Goal: Task Accomplishment & Management: Use online tool/utility

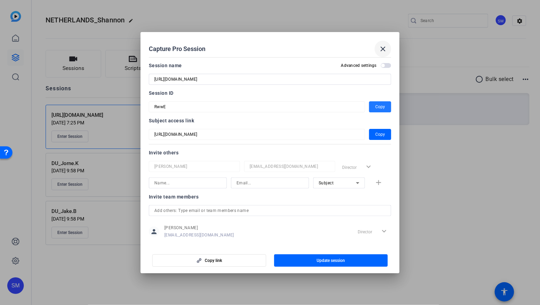
click at [382, 52] on mat-icon "close" at bounding box center [383, 49] width 8 height 8
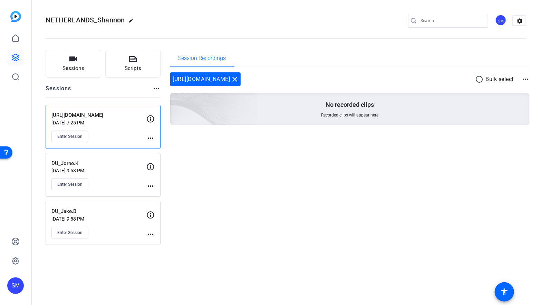
click at [127, 180] on div "Enter Session" at bounding box center [98, 185] width 95 height 12
click at [113, 182] on div "Enter Session" at bounding box center [98, 185] width 95 height 12
click at [153, 187] on mat-icon "more_horiz" at bounding box center [150, 186] width 8 height 8
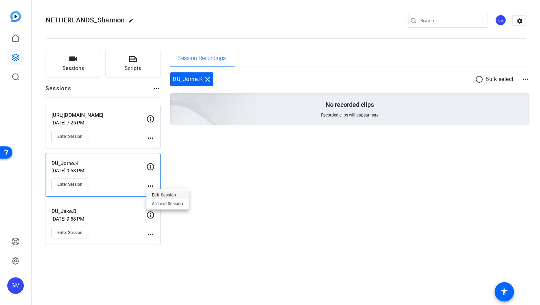
click at [166, 194] on span "Edit Session" at bounding box center [167, 195] width 31 height 8
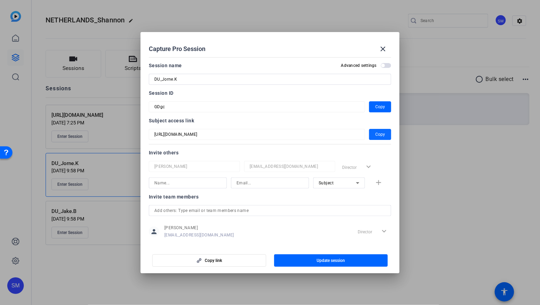
click at [377, 137] on span "Copy" at bounding box center [380, 134] width 10 height 8
click at [390, 105] on span "button" at bounding box center [380, 107] width 22 height 17
click at [383, 50] on mat-icon "close" at bounding box center [383, 49] width 8 height 8
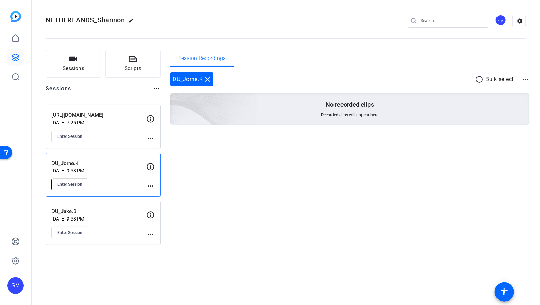
click at [79, 184] on span "Enter Session" at bounding box center [69, 185] width 25 height 6
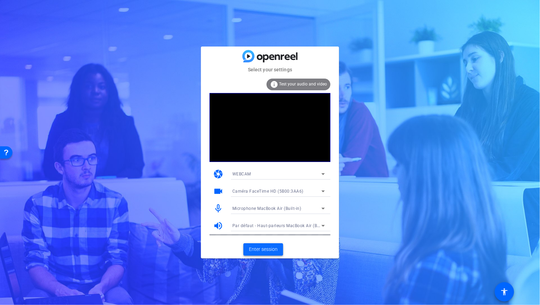
click at [264, 255] on span at bounding box center [263, 250] width 40 height 17
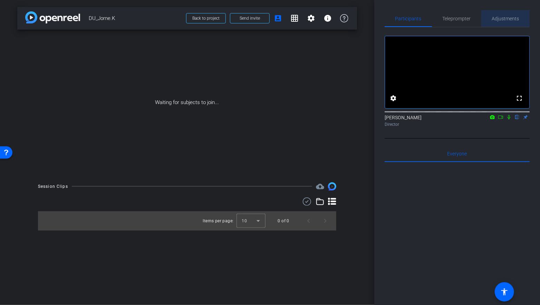
click at [510, 19] on span "Adjustments" at bounding box center [505, 18] width 27 height 5
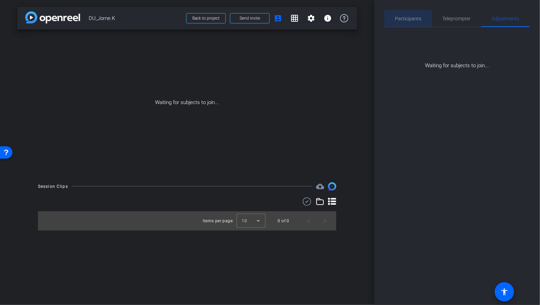
click at [400, 22] on span "Participants" at bounding box center [408, 18] width 26 height 17
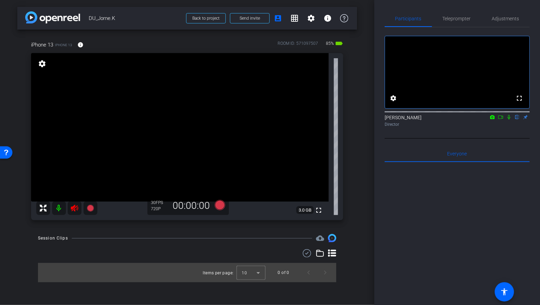
click at [72, 212] on icon at bounding box center [74, 208] width 8 height 8
click at [503, 22] on span "Adjustments" at bounding box center [505, 18] width 27 height 17
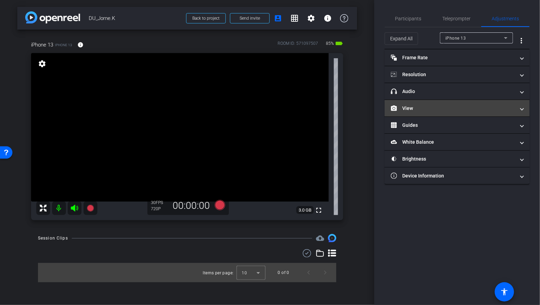
click at [414, 106] on mat-panel-title "View" at bounding box center [453, 108] width 124 height 7
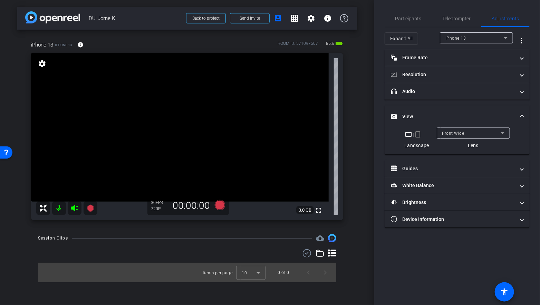
click at [418, 132] on mat-icon "crop_portrait" at bounding box center [418, 134] width 8 height 8
click at [419, 134] on mat-icon "crop_portrait" at bounding box center [418, 134] width 8 height 8
click at [418, 134] on mat-icon "crop_portrait" at bounding box center [418, 134] width 8 height 8
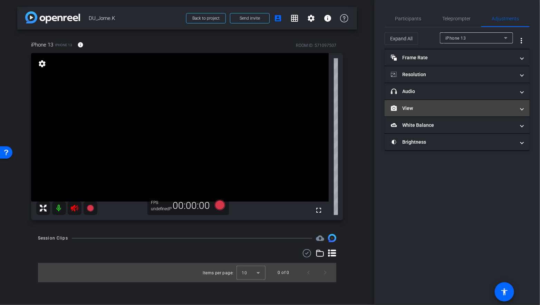
click at [423, 113] on mat-expansion-panel-header "View" at bounding box center [457, 108] width 145 height 17
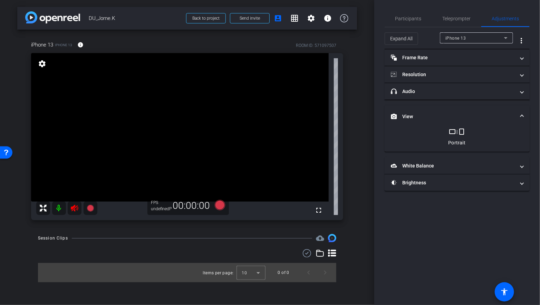
click at [463, 130] on mat-icon "crop_portrait" at bounding box center [462, 132] width 8 height 8
click at [410, 20] on span "Participants" at bounding box center [408, 18] width 26 height 5
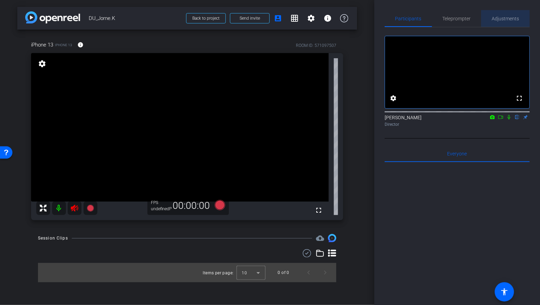
click at [504, 20] on span "Adjustments" at bounding box center [505, 18] width 27 height 5
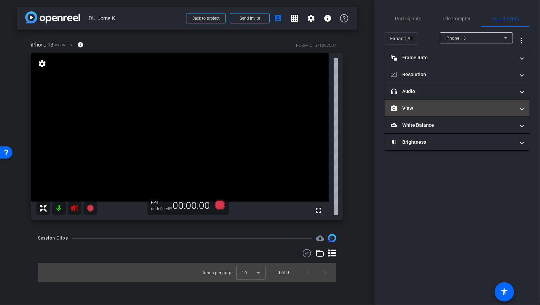
click at [444, 105] on mat-panel-title "View" at bounding box center [453, 108] width 124 height 7
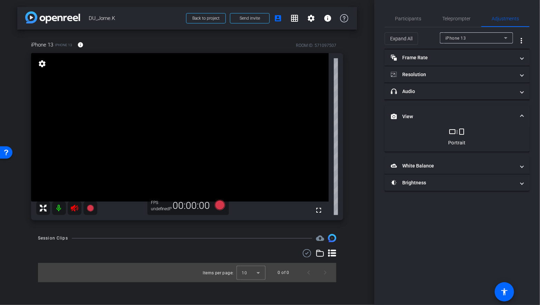
click at [459, 130] on mat-icon "crop_portrait" at bounding box center [462, 132] width 8 height 8
click at [519, 115] on span "View" at bounding box center [456, 116] width 130 height 7
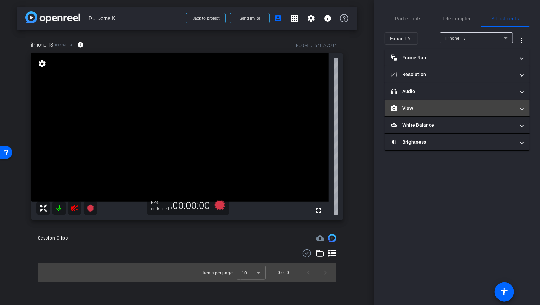
click at [522, 111] on mat-expansion-panel-header "View" at bounding box center [457, 108] width 145 height 17
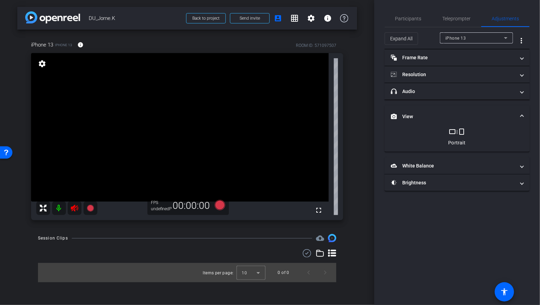
click at [461, 133] on mat-icon "crop_portrait" at bounding box center [462, 132] width 8 height 8
click at [78, 208] on icon at bounding box center [74, 208] width 7 height 7
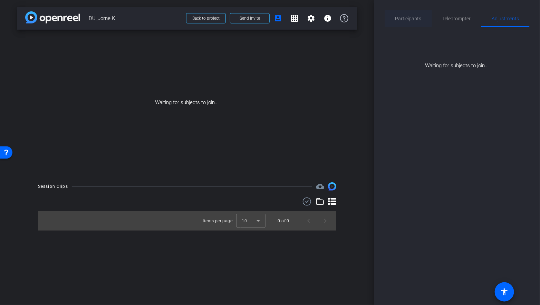
click at [414, 20] on span "Participants" at bounding box center [408, 18] width 26 height 5
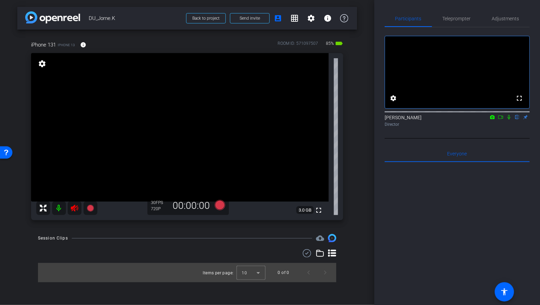
click at [72, 202] on video at bounding box center [180, 127] width 298 height 149
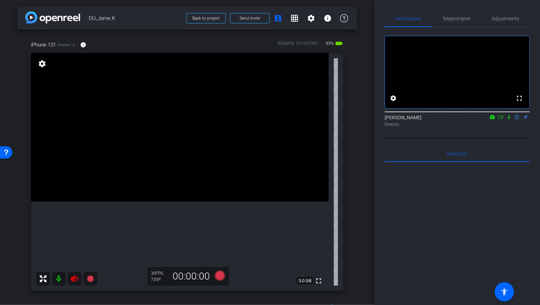
click at [75, 282] on icon at bounding box center [74, 279] width 7 height 7
click at [458, 20] on span "Teleprompter" at bounding box center [457, 18] width 28 height 5
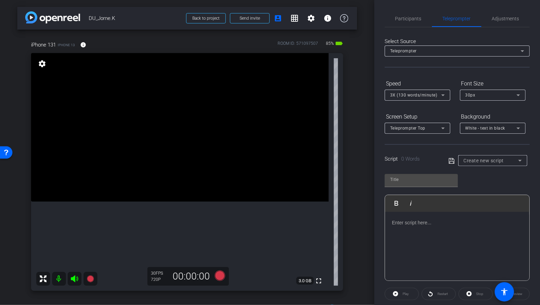
click at [401, 229] on div at bounding box center [457, 246] width 144 height 69
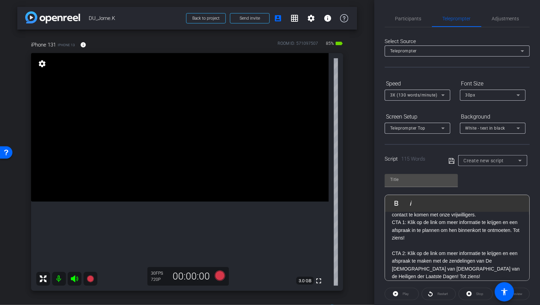
scroll to position [46, 0]
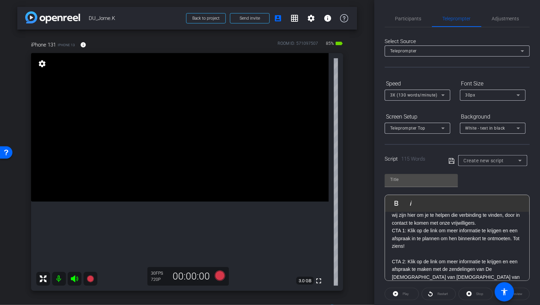
click at [481, 222] on p "Ware verbinding met een liefhebbende Hemelse Vader. En wij zijn hier om je te h…" at bounding box center [457, 215] width 130 height 23
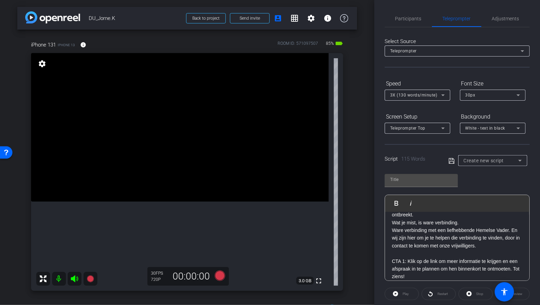
scroll to position [0, 0]
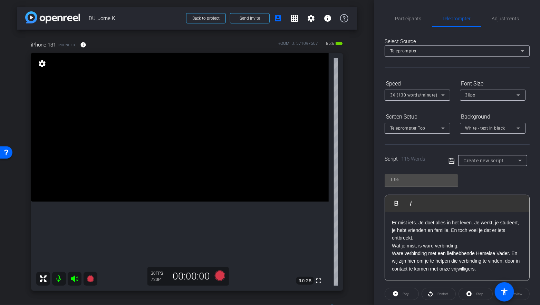
click at [420, 236] on p "Er mist iets. Je doet alles in het leven. Je werkt, je studeert, je hebt vriend…" at bounding box center [457, 230] width 130 height 23
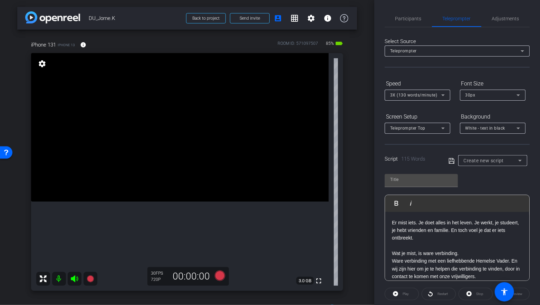
click at [469, 254] on p "Wat je mist, is ware verbinding." at bounding box center [457, 254] width 130 height 8
click at [450, 162] on icon at bounding box center [451, 161] width 6 height 8
type input "Default title 1597"
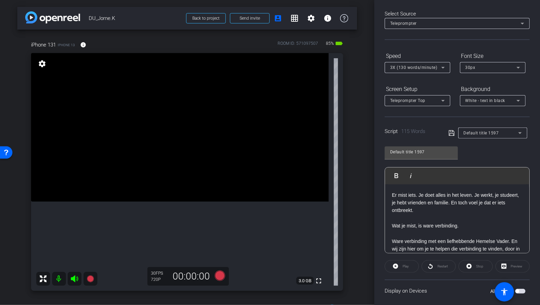
click at [451, 133] on icon at bounding box center [451, 133] width 6 height 8
click at [396, 266] on div "Play" at bounding box center [402, 267] width 34 height 12
click at [444, 70] on icon at bounding box center [443, 68] width 8 height 8
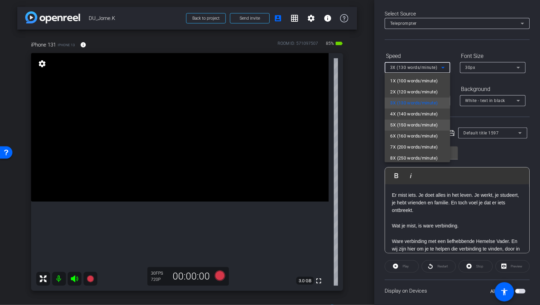
click at [409, 127] on span "5X (150 words/minute)" at bounding box center [414, 125] width 48 height 8
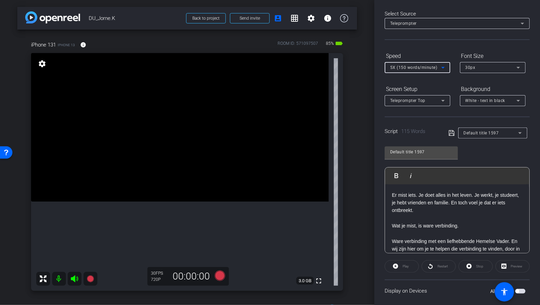
click at [398, 265] on div "Play" at bounding box center [402, 267] width 34 height 12
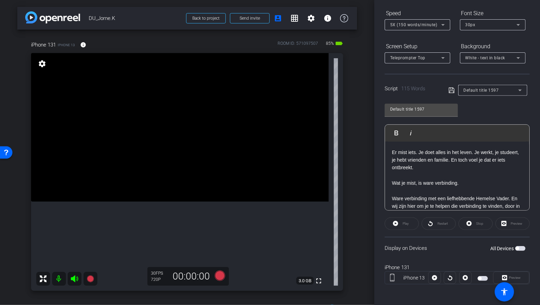
click at [518, 248] on span "button" at bounding box center [516, 248] width 3 height 3
click at [394, 227] on icon at bounding box center [395, 224] width 5 height 9
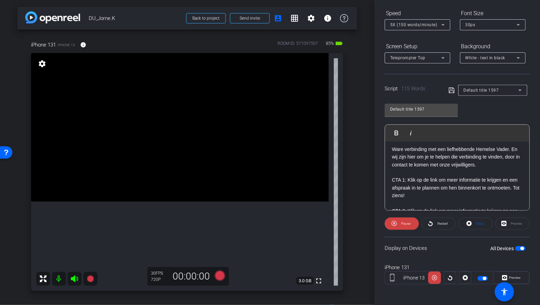
scroll to position [52, 0]
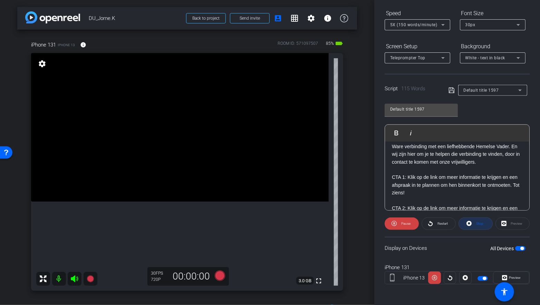
click at [467, 224] on icon at bounding box center [468, 223] width 5 height 5
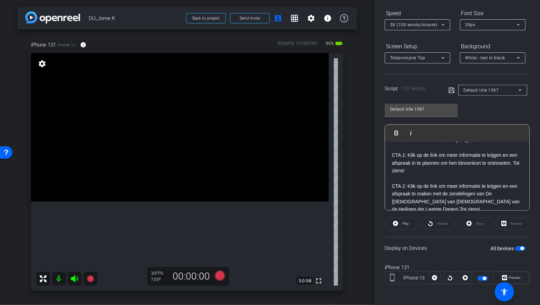
scroll to position [75, 0]
drag, startPoint x: 407, startPoint y: 186, endPoint x: 388, endPoint y: 184, distance: 19.0
click at [388, 184] on div "Er mist iets. Je doet alles in het leven. Je werkt, je studeert, je hebt vriend…" at bounding box center [457, 143] width 144 height 153
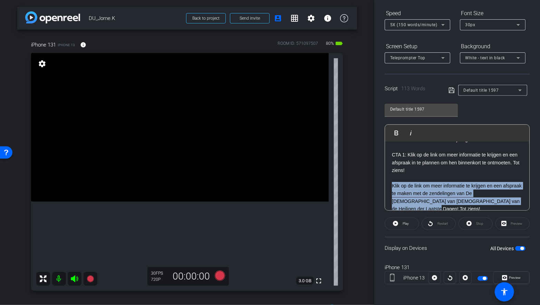
drag, startPoint x: 392, startPoint y: 184, endPoint x: 525, endPoint y: 204, distance: 134.4
click at [525, 204] on div "Er mist iets. Je doet alles in het leven. Je werkt, je studeert, je hebt vriend…" at bounding box center [457, 143] width 144 height 153
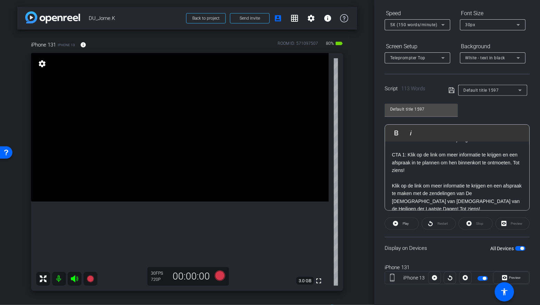
scroll to position [53, 0]
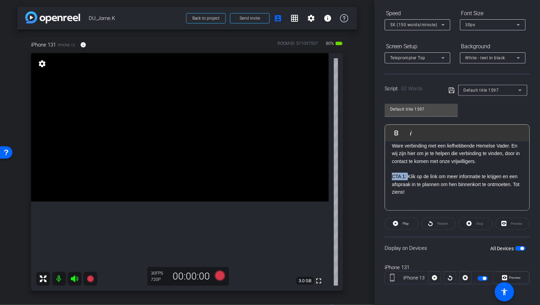
drag, startPoint x: 407, startPoint y: 176, endPoint x: 374, endPoint y: 176, distance: 33.1
click at [374, 176] on div "Participants Teleprompter Adjustments settings Shannon Mura flip Director Every…" at bounding box center [457, 152] width 166 height 305
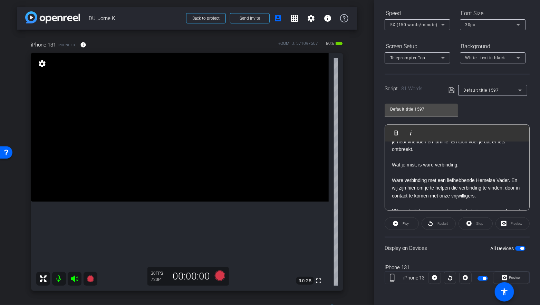
scroll to position [4, 0]
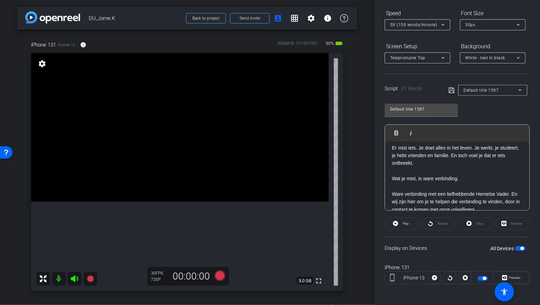
click at [449, 93] on icon at bounding box center [451, 91] width 6 height 6
click at [398, 225] on icon at bounding box center [395, 224] width 5 height 9
click at [467, 224] on icon at bounding box center [468, 223] width 5 height 5
click at [451, 91] on icon at bounding box center [451, 90] width 6 height 8
click at [221, 275] on icon at bounding box center [220, 276] width 10 height 10
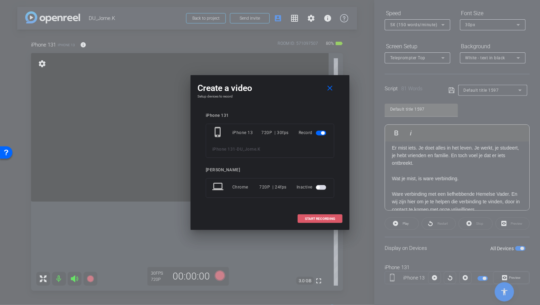
click at [332, 217] on span "START RECORDING" at bounding box center [320, 218] width 30 height 3
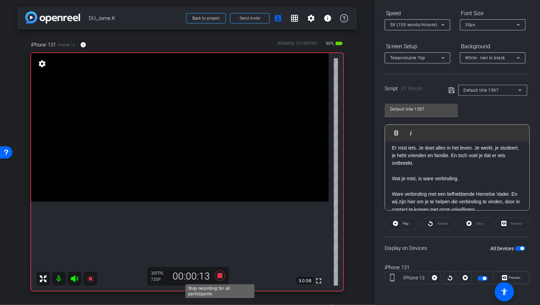
click at [220, 276] on icon at bounding box center [220, 276] width 10 height 10
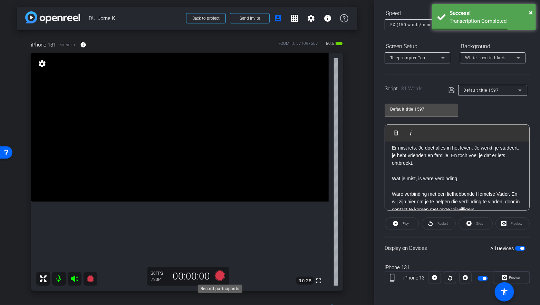
click at [221, 277] on icon at bounding box center [220, 276] width 10 height 10
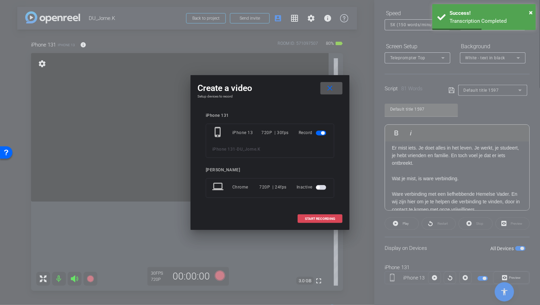
click at [303, 221] on span at bounding box center [320, 219] width 44 height 17
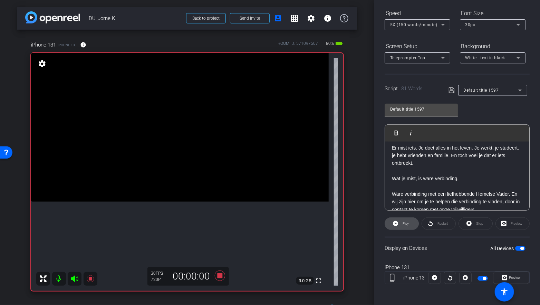
click at [395, 224] on icon at bounding box center [395, 223] width 5 height 5
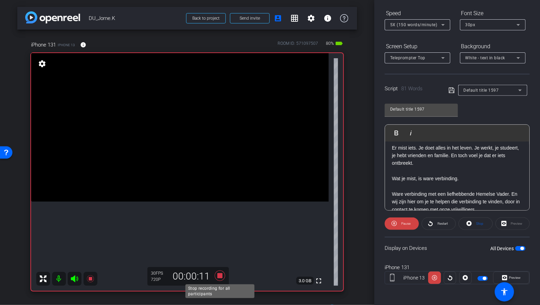
click at [220, 272] on icon at bounding box center [220, 276] width 17 height 12
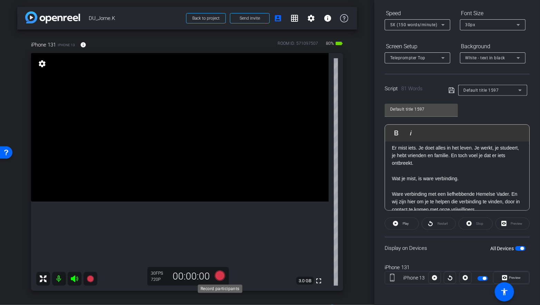
click at [220, 277] on icon at bounding box center [220, 276] width 10 height 10
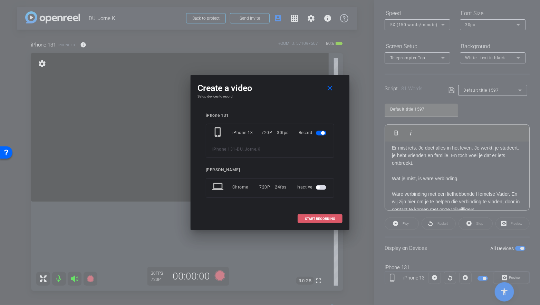
click at [323, 213] on span at bounding box center [320, 219] width 44 height 17
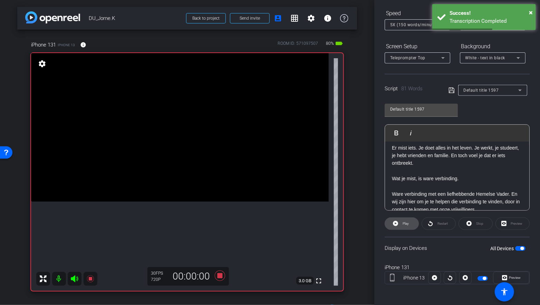
click at [397, 224] on icon at bounding box center [395, 223] width 5 height 5
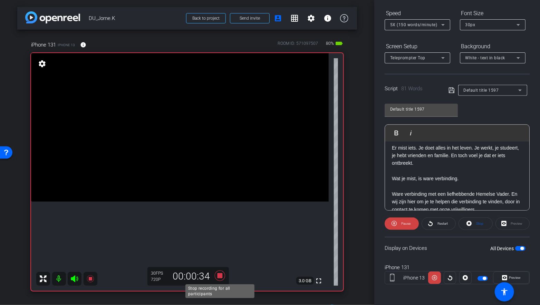
click at [221, 276] on icon at bounding box center [220, 276] width 10 height 10
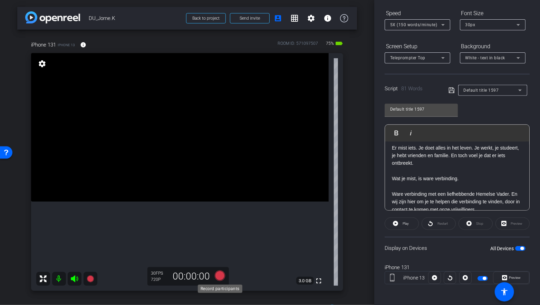
click at [220, 276] on icon at bounding box center [220, 276] width 10 height 10
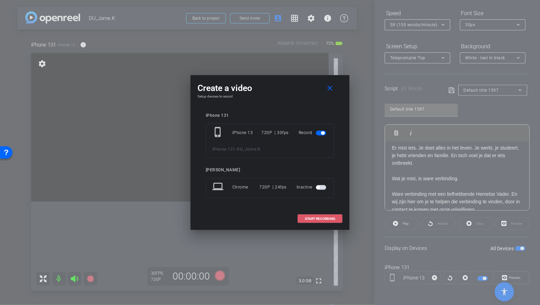
click at [314, 221] on span "START RECORDING" at bounding box center [320, 218] width 30 height 3
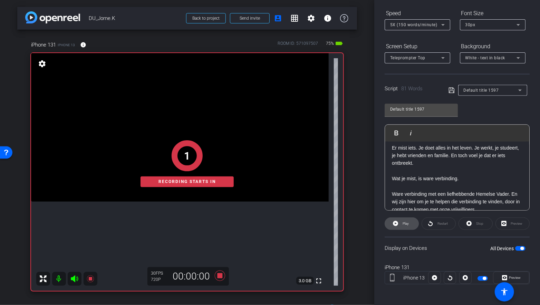
click at [395, 223] on icon at bounding box center [395, 224] width 5 height 9
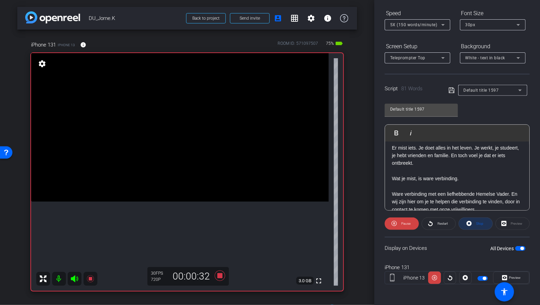
click at [484, 225] on span at bounding box center [475, 224] width 33 height 17
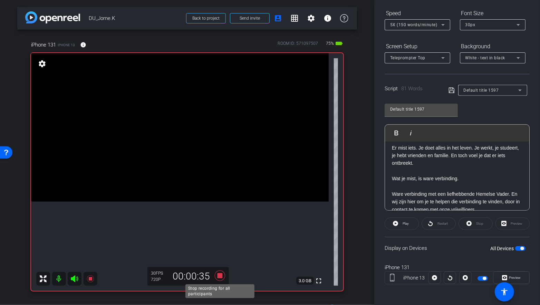
click at [217, 281] on icon at bounding box center [220, 276] width 17 height 12
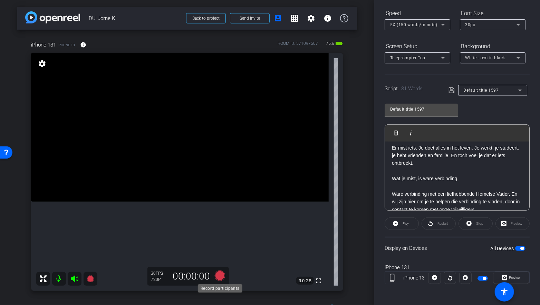
click at [217, 276] on icon at bounding box center [220, 276] width 10 height 10
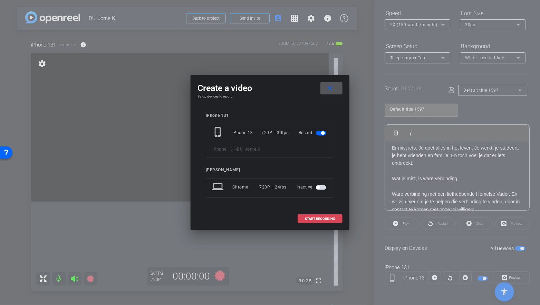
click at [312, 219] on span "START RECORDING" at bounding box center [320, 218] width 30 height 3
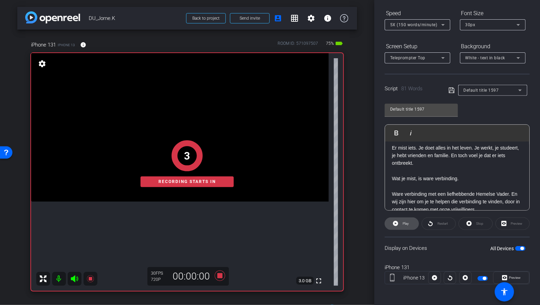
click at [396, 223] on icon at bounding box center [395, 224] width 5 height 9
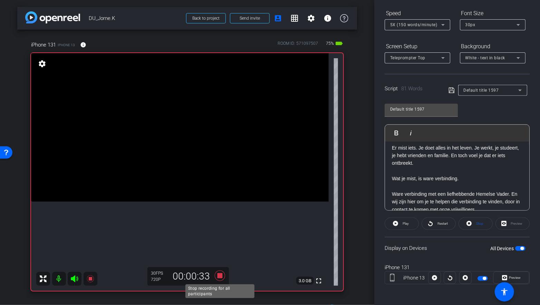
click at [218, 278] on icon at bounding box center [220, 276] width 10 height 10
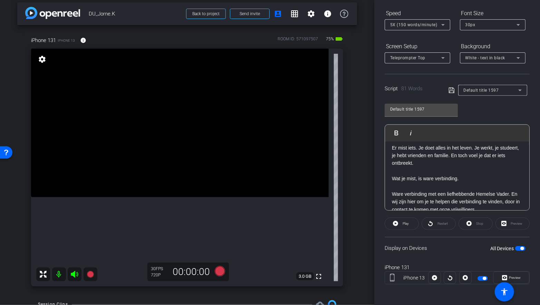
scroll to position [0, 0]
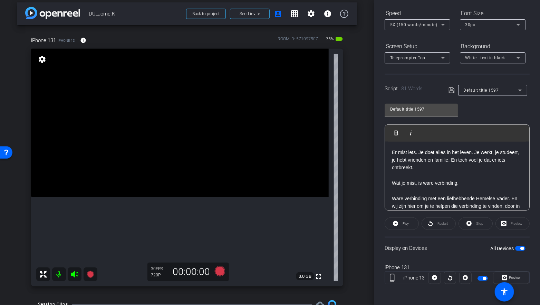
click at [391, 151] on div "Er mist iets. Je doet alles in het leven. Je werkt, je studeert, je hebt vriend…" at bounding box center [457, 199] width 144 height 114
click at [442, 26] on icon at bounding box center [443, 25] width 8 height 8
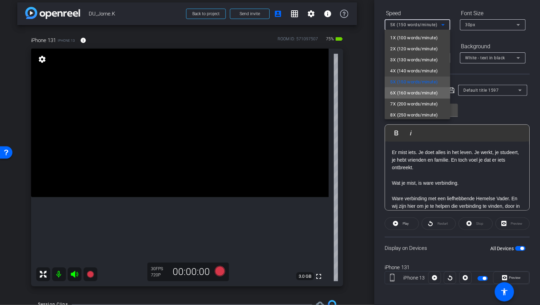
click at [421, 94] on span "6X (160 words/minute)" at bounding box center [414, 93] width 48 height 8
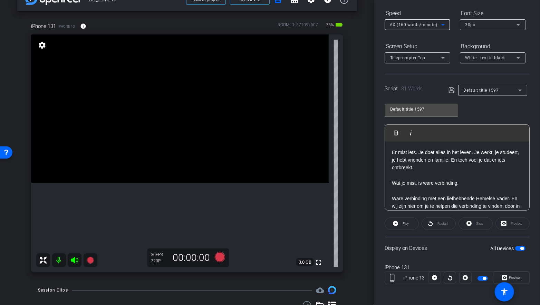
scroll to position [22, 0]
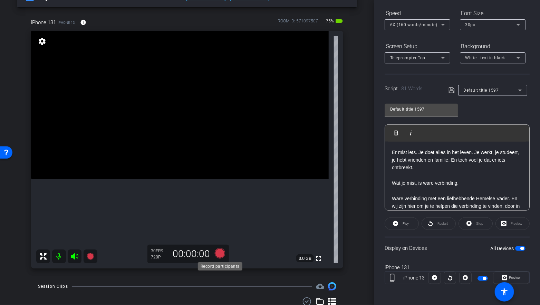
click at [224, 251] on icon at bounding box center [220, 254] width 10 height 10
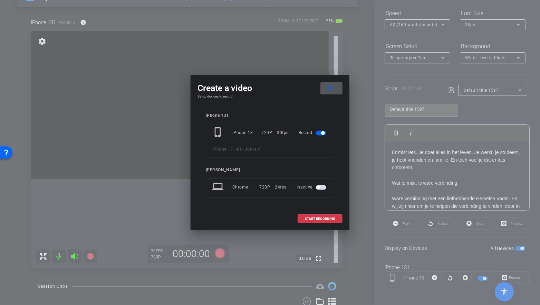
click at [224, 251] on div at bounding box center [270, 152] width 540 height 305
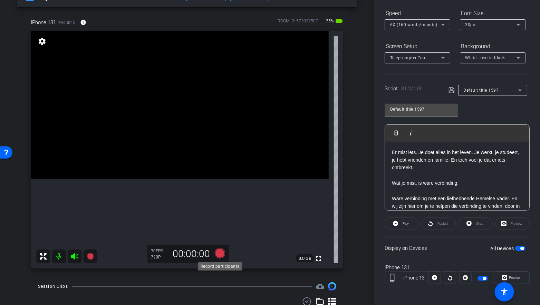
click at [217, 252] on icon at bounding box center [220, 254] width 10 height 10
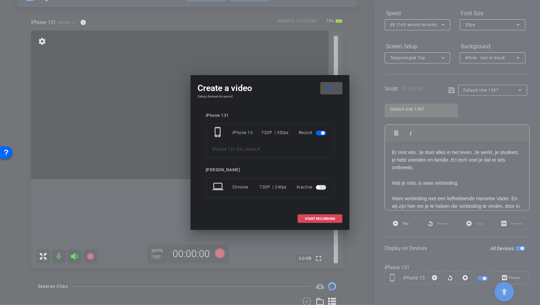
click at [309, 220] on span "START RECORDING" at bounding box center [320, 218] width 30 height 3
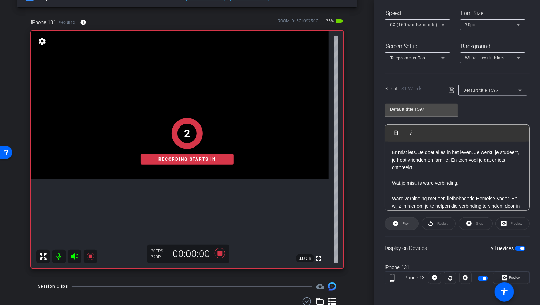
click at [402, 224] on span "Play" at bounding box center [405, 224] width 6 height 4
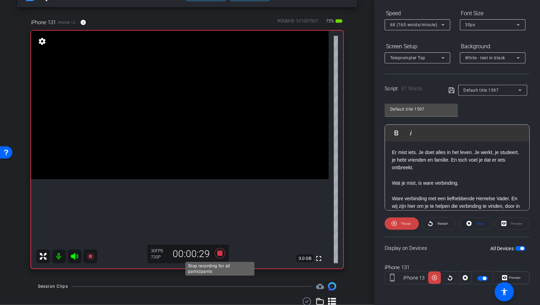
click at [221, 254] on icon at bounding box center [220, 254] width 10 height 10
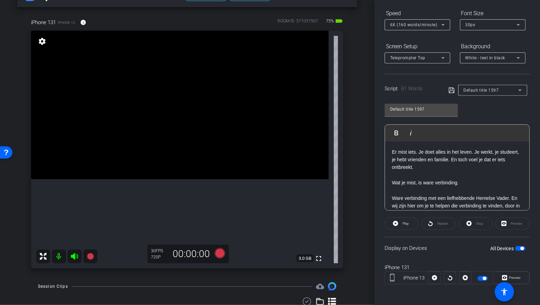
scroll to position [0, 0]
click at [219, 252] on icon at bounding box center [220, 254] width 10 height 10
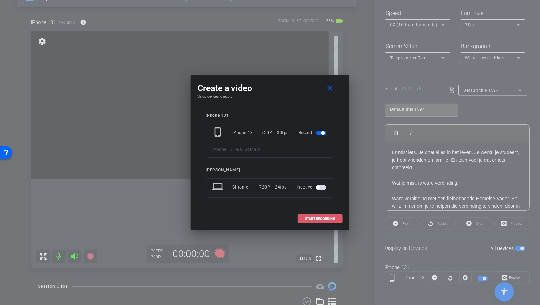
click at [318, 217] on span "START RECORDING" at bounding box center [320, 218] width 30 height 3
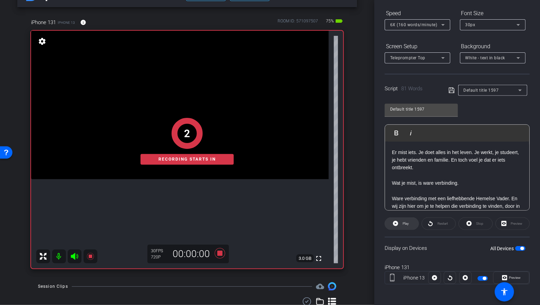
click at [395, 222] on icon at bounding box center [395, 223] width 5 height 5
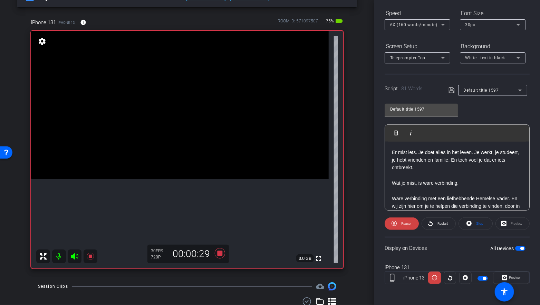
click at [219, 245] on div "30 FPS 720P 00:00:29" at bounding box center [187, 254] width 81 height 19
click at [219, 250] on icon at bounding box center [220, 253] width 17 height 12
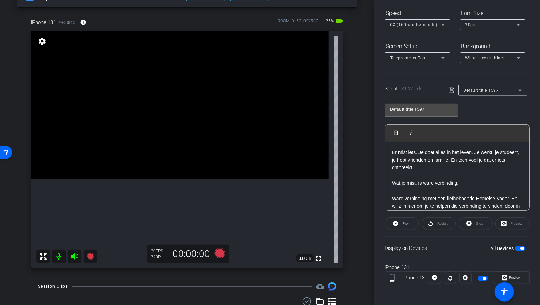
scroll to position [45, 0]
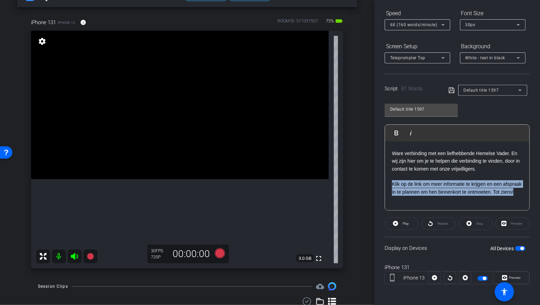
drag, startPoint x: 392, startPoint y: 181, endPoint x: 519, endPoint y: 194, distance: 127.4
click at [519, 194] on p "Klik op de link om meer informatie te krijgen en een afspraak in te plannen om …" at bounding box center [457, 189] width 130 height 16
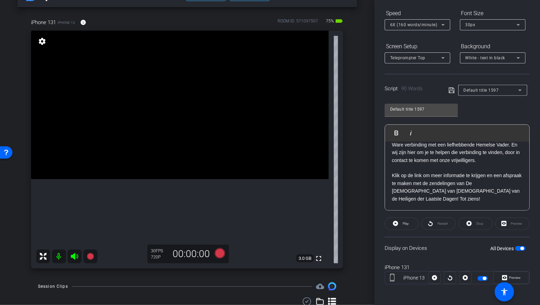
scroll to position [53, 0]
click at [457, 204] on p at bounding box center [457, 208] width 130 height 8
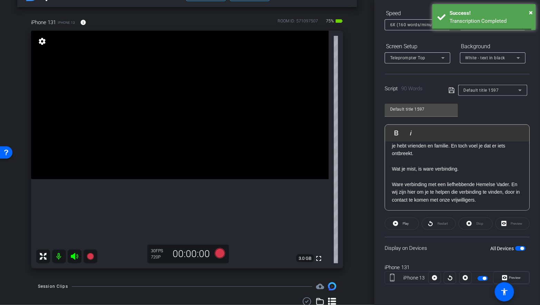
scroll to position [0, 0]
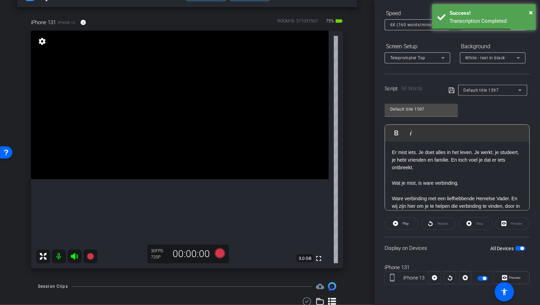
click at [451, 90] on icon at bounding box center [451, 91] width 6 height 6
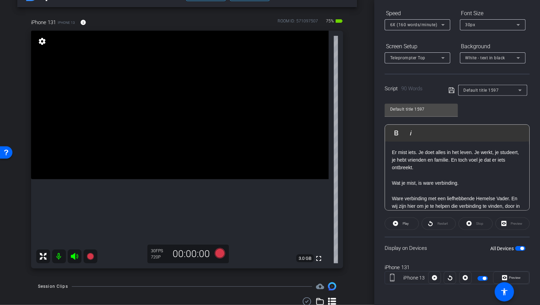
scroll to position [5, 0]
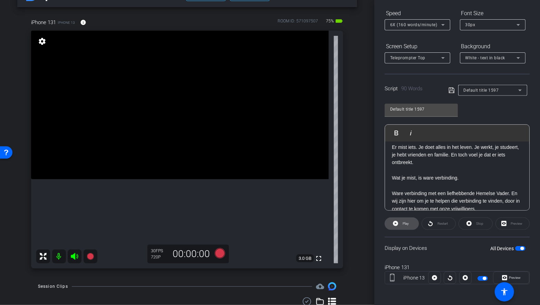
click at [405, 222] on span "Play" at bounding box center [405, 224] width 6 height 4
click at [469, 222] on icon at bounding box center [468, 224] width 5 height 9
click at [451, 90] on icon at bounding box center [451, 91] width 6 height 6
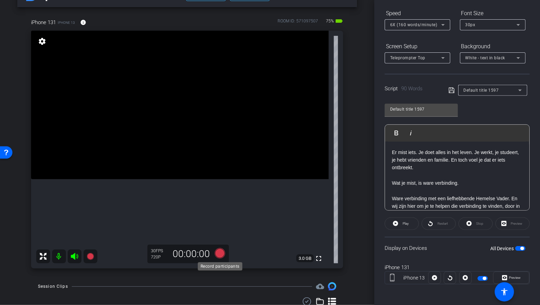
click at [221, 253] on icon at bounding box center [220, 254] width 10 height 10
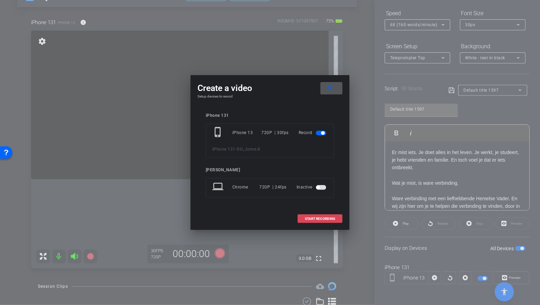
click at [311, 220] on span "START RECORDING" at bounding box center [320, 218] width 30 height 3
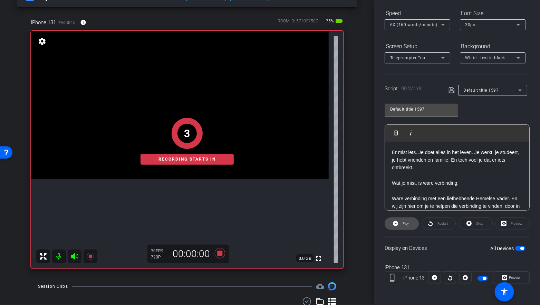
click at [399, 225] on span at bounding box center [401, 224] width 33 height 17
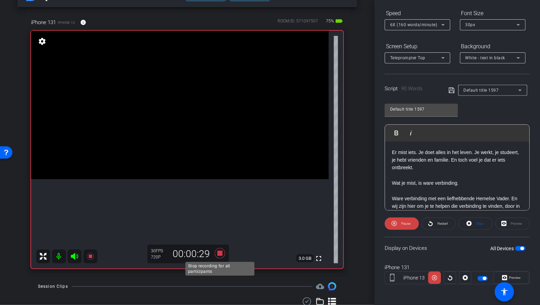
click at [225, 250] on icon at bounding box center [220, 253] width 17 height 12
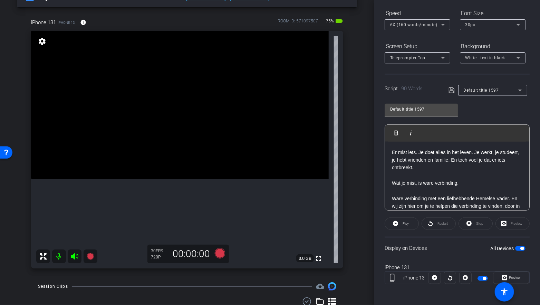
click at [441, 25] on icon at bounding box center [443, 25] width 8 height 8
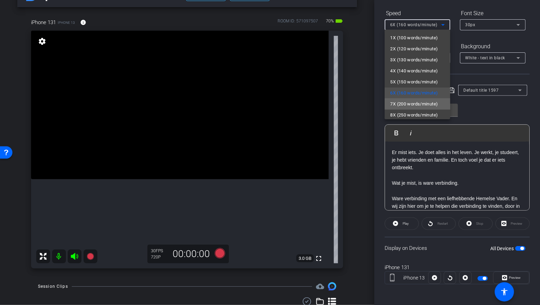
click at [414, 105] on span "7X (200 words/minute)" at bounding box center [414, 104] width 48 height 8
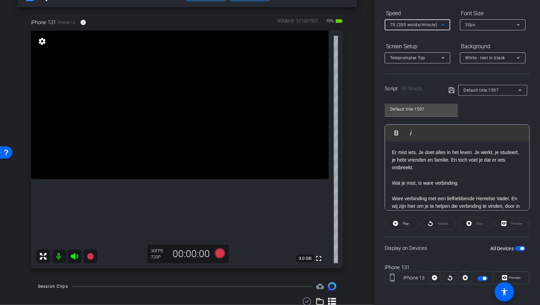
click at [442, 24] on icon at bounding box center [443, 25] width 8 height 8
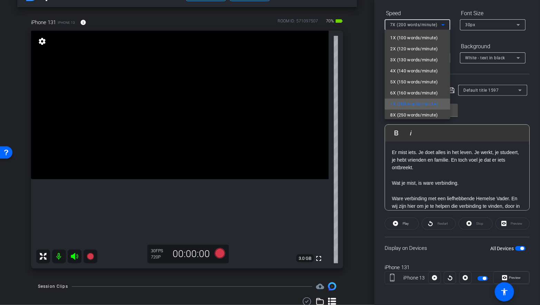
click at [428, 106] on span "7X (200 words/minute)" at bounding box center [414, 104] width 48 height 8
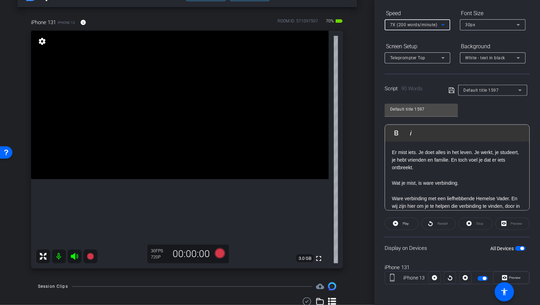
click at [437, 26] on div "7X (200 words/minute)" at bounding box center [415, 24] width 51 height 9
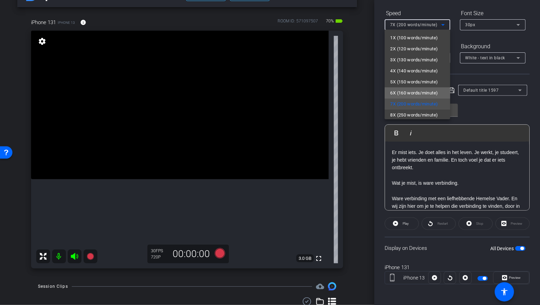
click at [400, 94] on span "6X (160 words/minute)" at bounding box center [414, 93] width 48 height 8
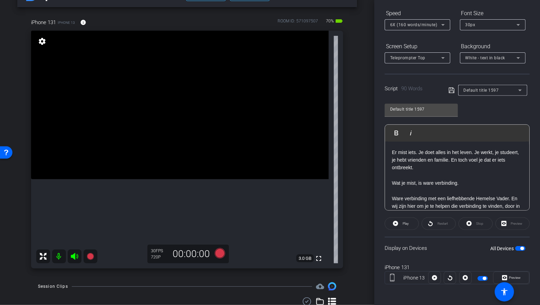
click at [476, 111] on div "Default title 1597 Play Play from this location Play Selected Play and display …" at bounding box center [457, 155] width 145 height 112
click at [221, 253] on icon at bounding box center [220, 254] width 10 height 10
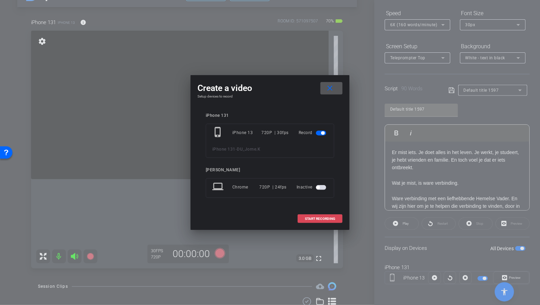
click at [305, 221] on span at bounding box center [320, 219] width 44 height 17
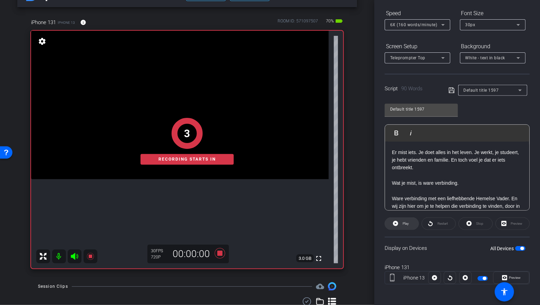
click at [401, 222] on span "Play" at bounding box center [405, 224] width 8 height 10
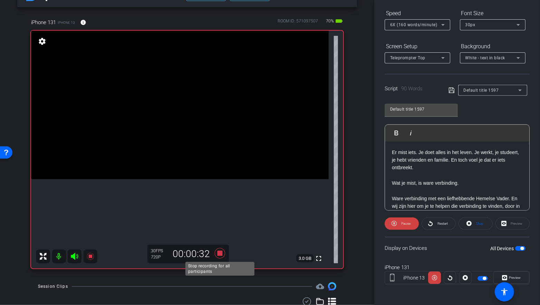
click at [220, 251] on icon at bounding box center [220, 253] width 17 height 12
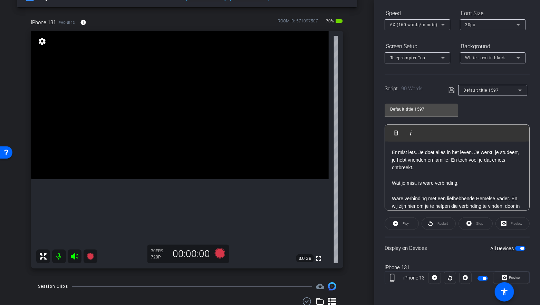
click at [407, 169] on p "Er mist iets. Je doet alles in het leven. Je werkt, je studeert, je hebt vriend…" at bounding box center [457, 160] width 130 height 23
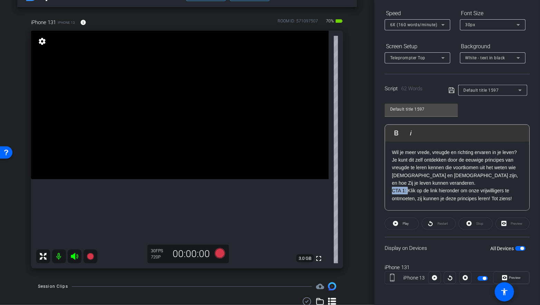
drag, startPoint x: 408, startPoint y: 190, endPoint x: 382, endPoint y: 189, distance: 26.2
click at [382, 189] on div "Participants Teleprompter Adjustments settings Shannon Mura flip Director Every…" at bounding box center [457, 152] width 166 height 305
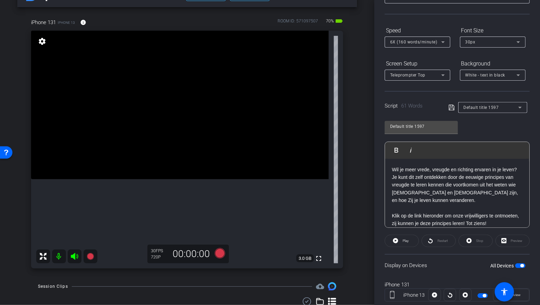
scroll to position [56, 0]
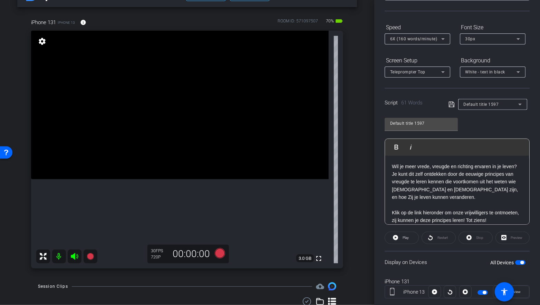
click at [517, 168] on p "Wil je meer vrede, vreugde en richting ervaren in je leven?" at bounding box center [457, 167] width 130 height 8
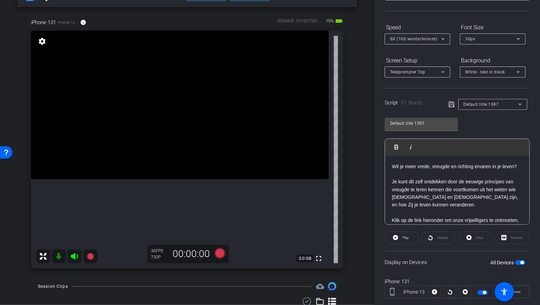
scroll to position [22, 0]
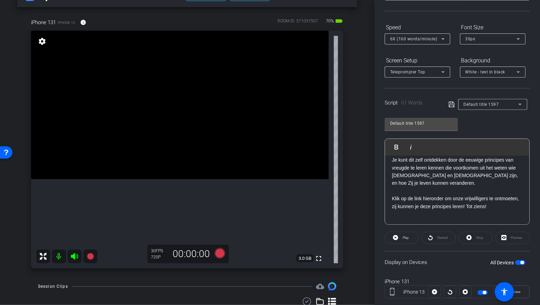
click at [400, 217] on div "Wil je meer vrede, vreugde en richting ervaren in je leven? Je kunt dit zelf on…" at bounding box center [457, 179] width 144 height 91
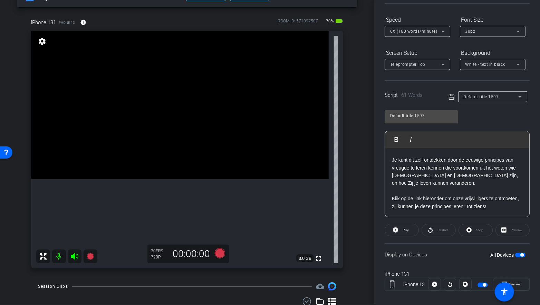
click at [451, 94] on icon at bounding box center [451, 97] width 6 height 8
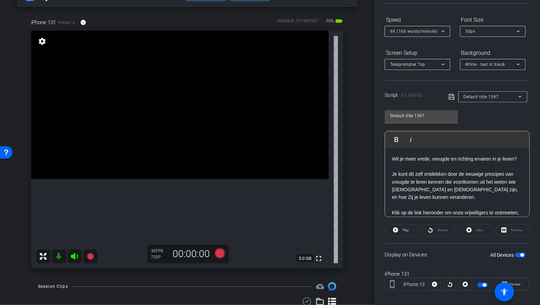
scroll to position [0, 0]
click at [402, 230] on span "Play" at bounding box center [405, 231] width 6 height 4
click at [473, 229] on span at bounding box center [475, 230] width 33 height 17
click at [451, 96] on icon at bounding box center [451, 97] width 6 height 8
click at [395, 229] on icon at bounding box center [395, 230] width 5 height 9
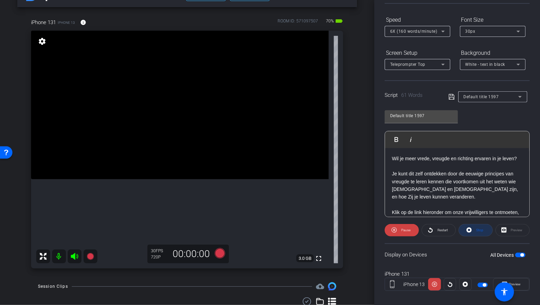
click at [475, 226] on span "Stop" at bounding box center [478, 231] width 9 height 10
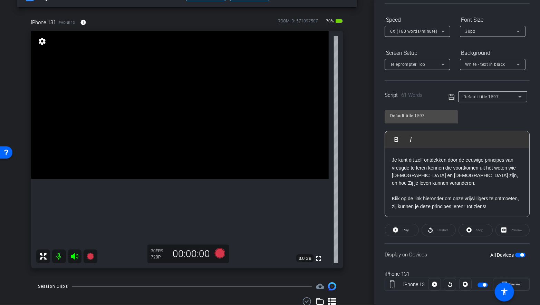
scroll to position [0, 0]
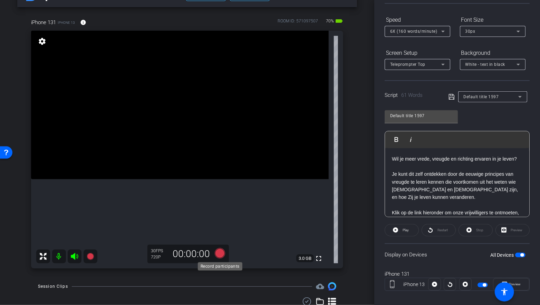
click at [220, 255] on icon at bounding box center [220, 254] width 10 height 10
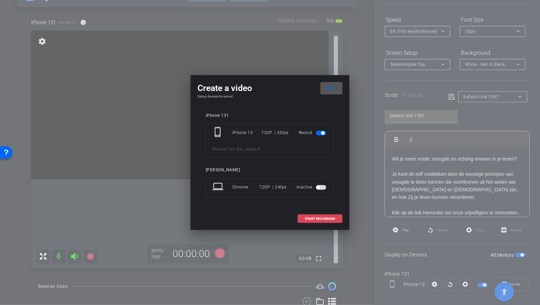
click at [307, 220] on span "START RECORDING" at bounding box center [320, 218] width 30 height 3
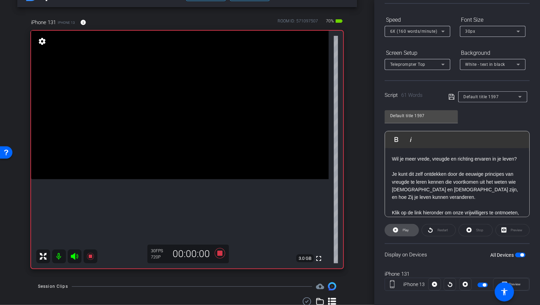
click at [402, 230] on span "Play" at bounding box center [405, 231] width 6 height 4
click at [481, 229] on span "Stop" at bounding box center [479, 231] width 7 height 4
click at [217, 255] on icon at bounding box center [220, 253] width 17 height 12
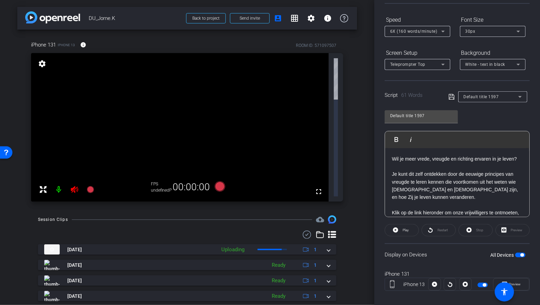
scroll to position [1, 0]
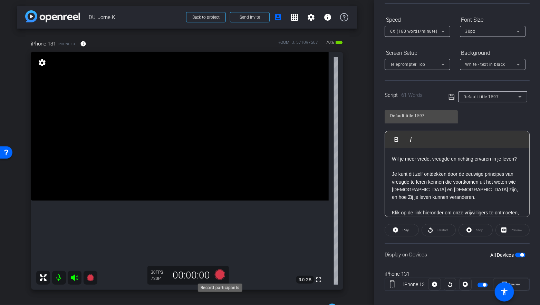
click at [220, 274] on icon at bounding box center [220, 275] width 10 height 10
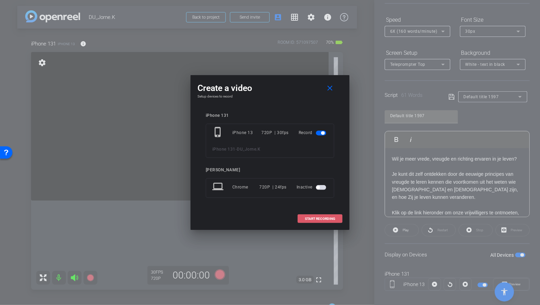
click at [304, 222] on span at bounding box center [320, 219] width 44 height 17
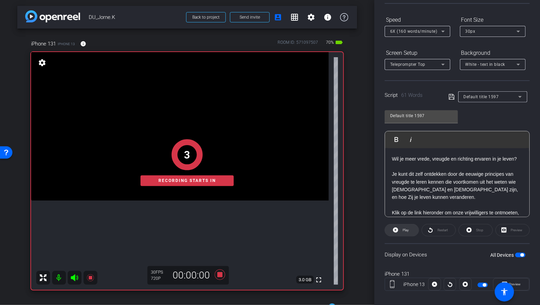
click at [393, 230] on icon at bounding box center [395, 230] width 5 height 5
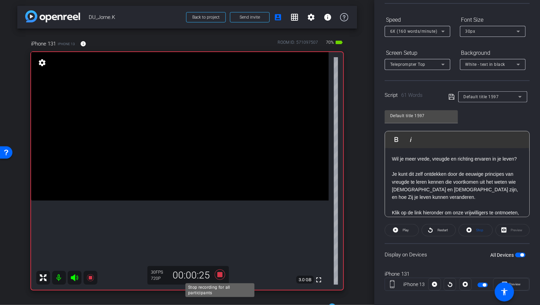
click at [221, 275] on icon at bounding box center [220, 275] width 10 height 10
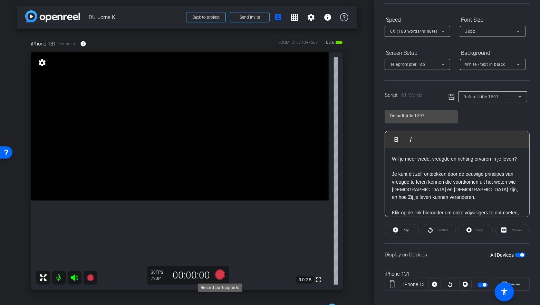
click at [219, 274] on icon at bounding box center [220, 275] width 10 height 10
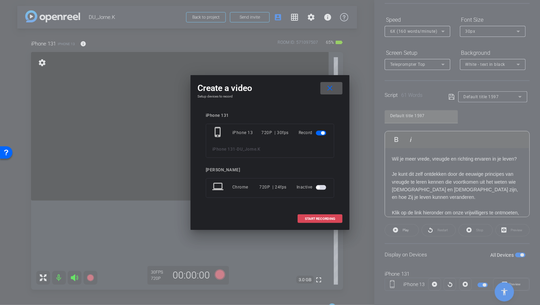
click at [299, 220] on span at bounding box center [320, 219] width 44 height 17
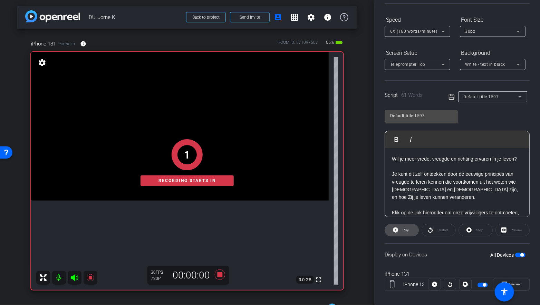
click at [399, 229] on span at bounding box center [401, 230] width 33 height 17
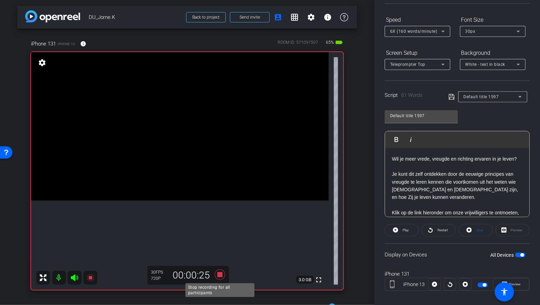
click at [222, 272] on icon at bounding box center [220, 275] width 17 height 12
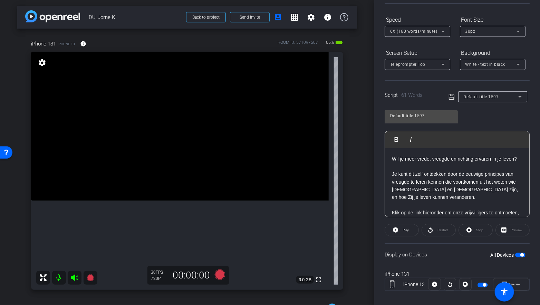
scroll to position [0, 0]
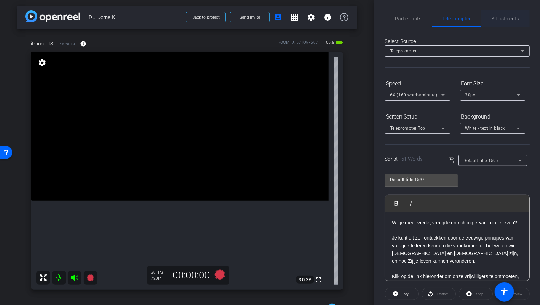
click at [497, 18] on span "Adjustments" at bounding box center [505, 18] width 27 height 5
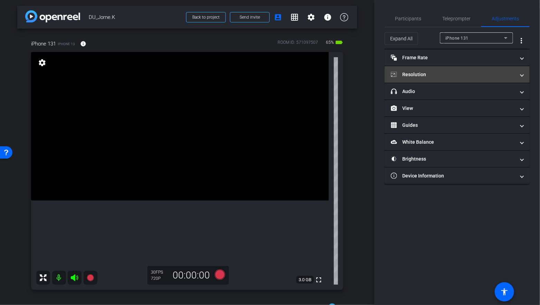
click at [465, 72] on mat-panel-title "Resolution" at bounding box center [453, 74] width 124 height 7
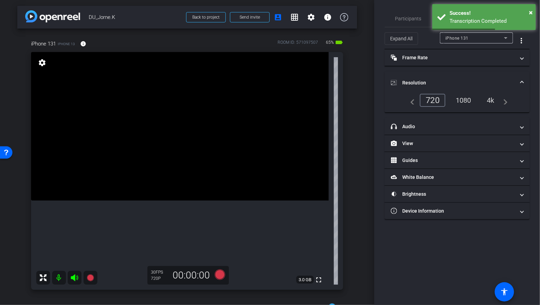
click at [490, 102] on div "4k" at bounding box center [491, 101] width 18 height 12
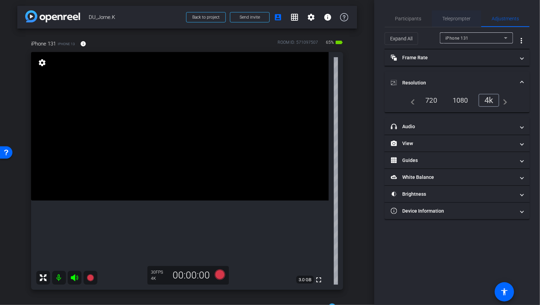
click at [456, 20] on span "Teleprompter" at bounding box center [457, 18] width 28 height 5
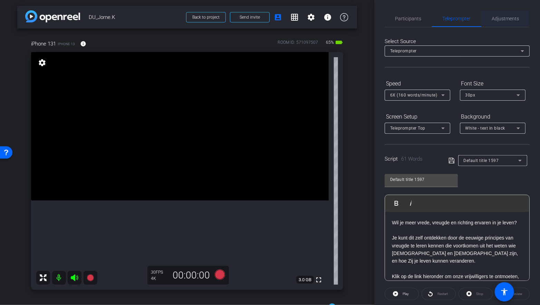
click at [503, 20] on span "Adjustments" at bounding box center [505, 18] width 27 height 5
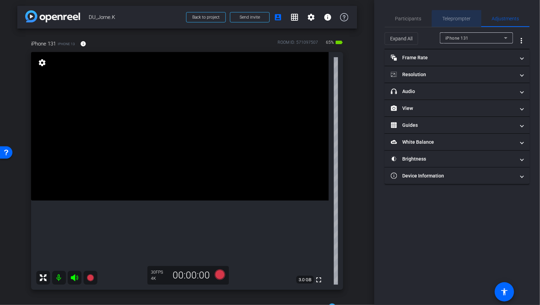
click at [464, 20] on span "Teleprompter" at bounding box center [457, 18] width 28 height 5
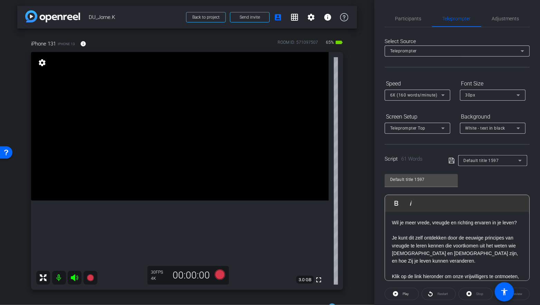
scroll to position [14, 0]
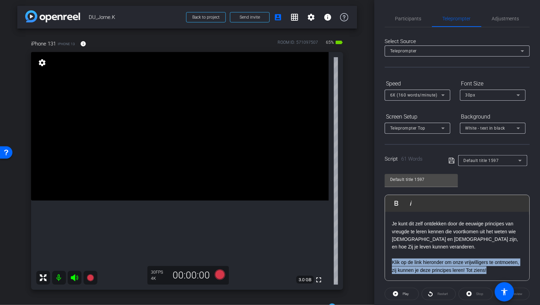
drag, startPoint x: 392, startPoint y: 261, endPoint x: 494, endPoint y: 270, distance: 101.6
click at [494, 270] on p "Klik op de link hieronder om onze vrijwilligers te ontmoeten, zij kunnen je dez…" at bounding box center [457, 267] width 130 height 16
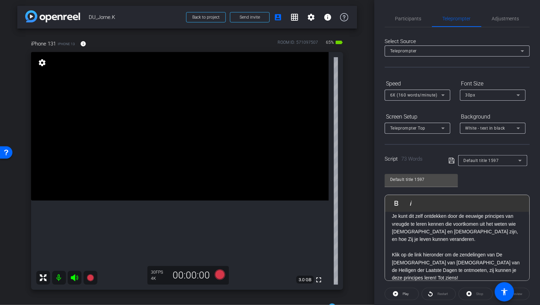
scroll to position [0, 0]
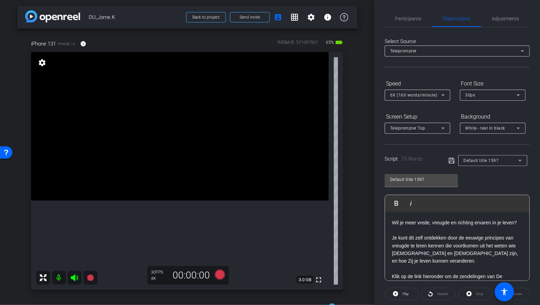
click at [452, 158] on icon at bounding box center [451, 161] width 6 height 6
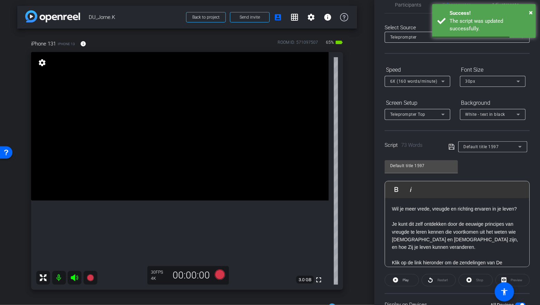
scroll to position [17, 0]
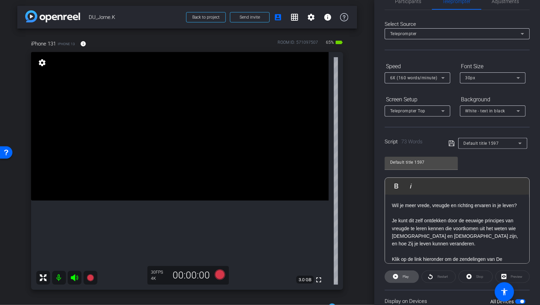
click at [401, 277] on span "Play" at bounding box center [405, 277] width 8 height 10
click at [469, 278] on icon at bounding box center [468, 276] width 5 height 5
click at [452, 144] on icon at bounding box center [451, 143] width 6 height 8
click at [394, 277] on icon at bounding box center [395, 276] width 5 height 5
click at [467, 276] on icon at bounding box center [468, 276] width 5 height 5
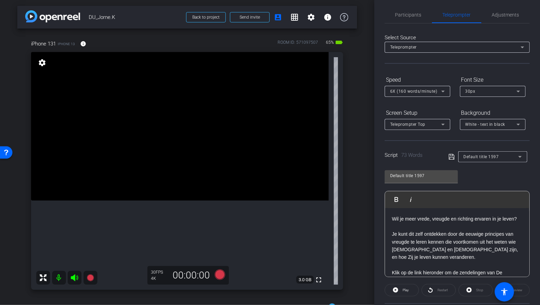
scroll to position [0, 0]
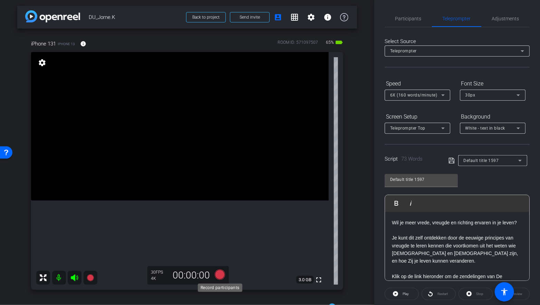
click at [221, 274] on icon at bounding box center [220, 275] width 10 height 10
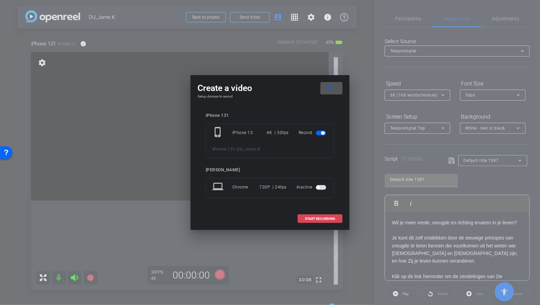
click at [328, 215] on span at bounding box center [320, 219] width 44 height 17
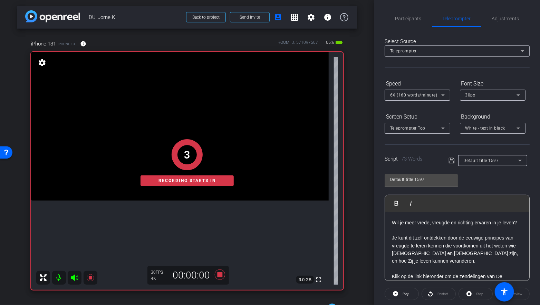
scroll to position [32, 0]
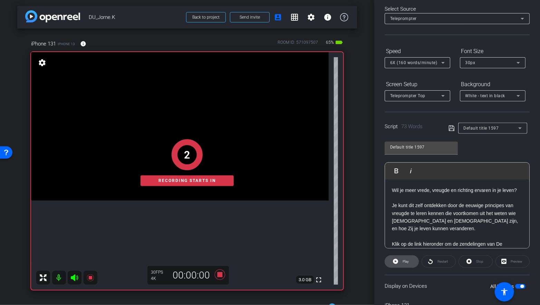
click at [399, 256] on span at bounding box center [401, 262] width 33 height 17
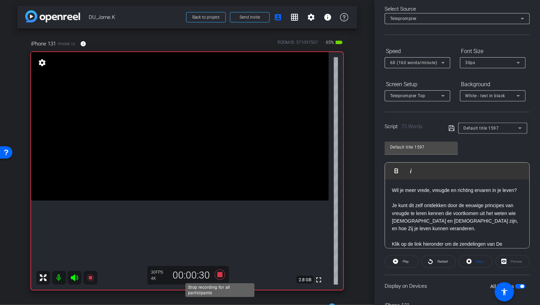
click at [218, 277] on icon at bounding box center [220, 275] width 10 height 10
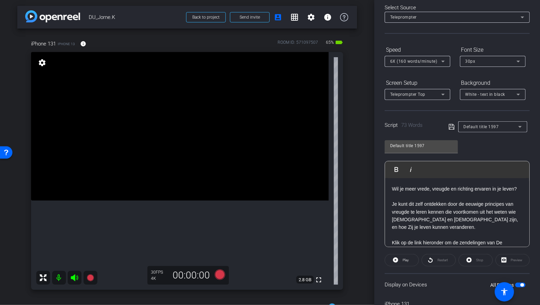
scroll to position [35, 0]
click at [218, 273] on icon at bounding box center [220, 275] width 10 height 10
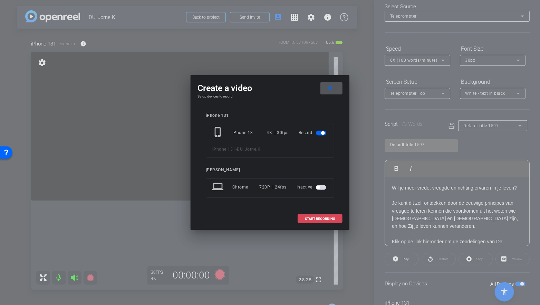
click at [312, 219] on span "START RECORDING" at bounding box center [320, 218] width 30 height 3
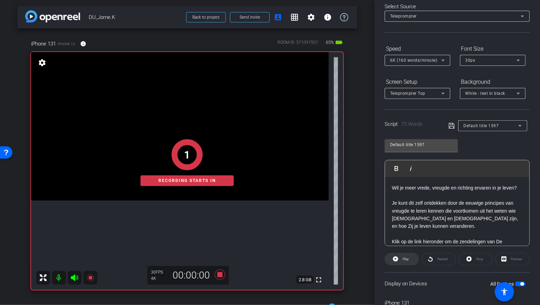
click at [397, 260] on icon at bounding box center [395, 259] width 5 height 5
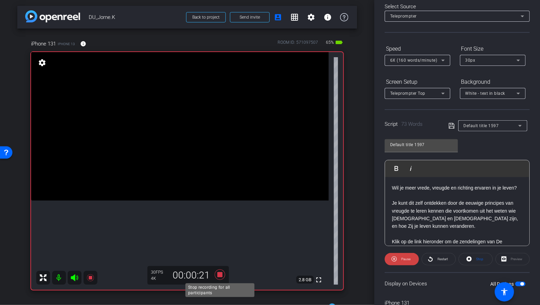
click at [223, 272] on icon at bounding box center [220, 275] width 17 height 12
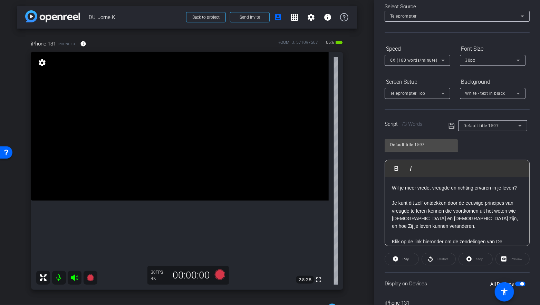
click at [478, 260] on div "Stop" at bounding box center [475, 259] width 34 height 12
click at [221, 273] on icon at bounding box center [220, 275] width 10 height 10
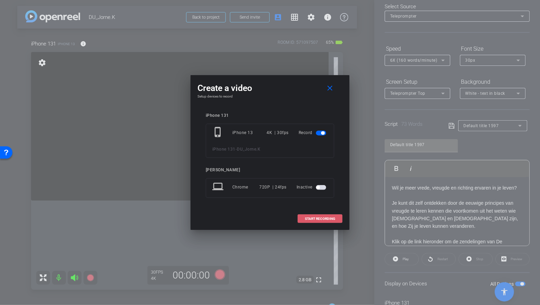
click at [321, 218] on span "START RECORDING" at bounding box center [320, 218] width 30 height 3
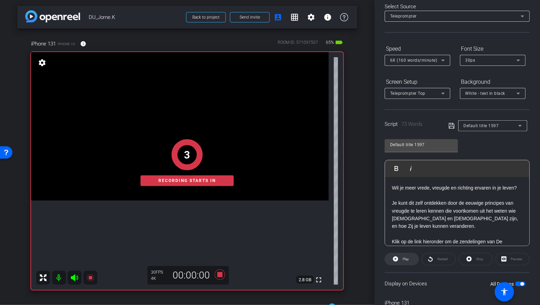
click at [399, 258] on span at bounding box center [401, 259] width 33 height 17
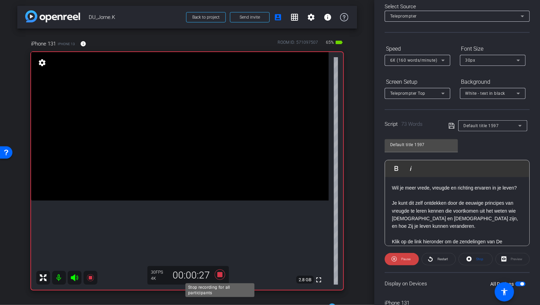
click at [222, 276] on icon at bounding box center [220, 275] width 10 height 10
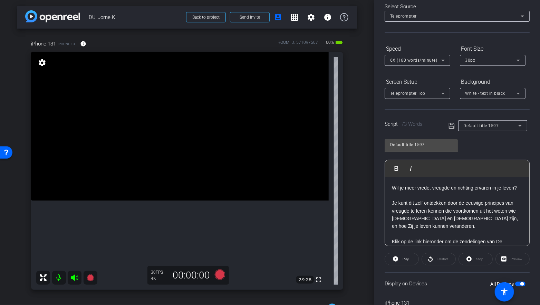
click at [434, 201] on p "Je kunt dit zelf ontdekken door de eeuwige principes van vreugde te leren kenne…" at bounding box center [457, 215] width 130 height 31
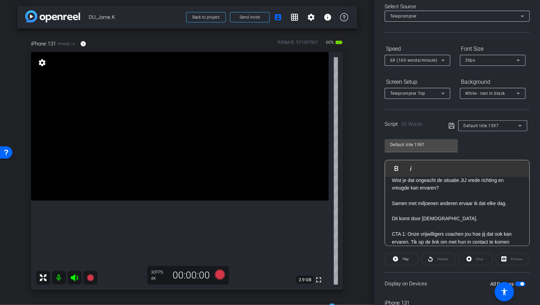
scroll to position [14, 0]
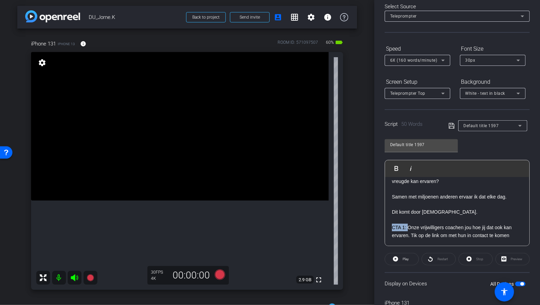
drag, startPoint x: 407, startPoint y: 226, endPoint x: 367, endPoint y: 223, distance: 40.8
click at [367, 225] on div "arrow_back DU_Jorne.K Back to project Send invite account_box grid_on settings …" at bounding box center [270, 152] width 540 height 305
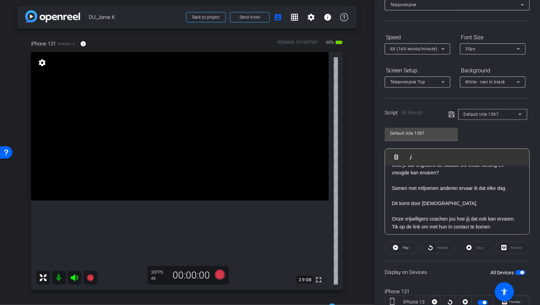
scroll to position [11, 0]
click at [451, 115] on icon at bounding box center [451, 114] width 6 height 8
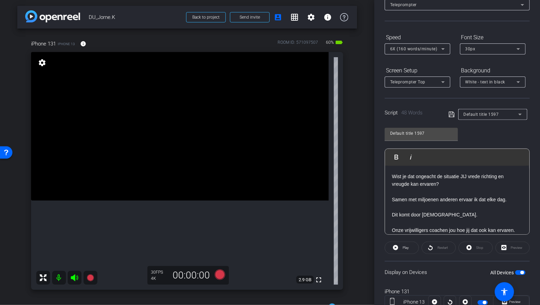
scroll to position [8, 0]
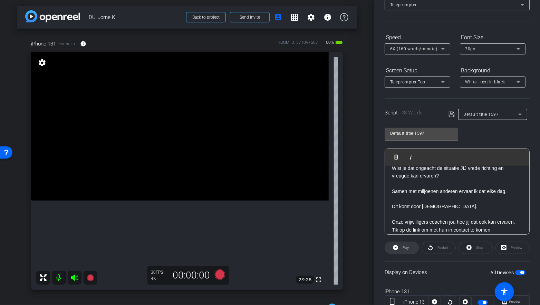
click at [404, 250] on span "Play" at bounding box center [405, 248] width 8 height 10
click at [469, 248] on icon at bounding box center [468, 247] width 5 height 5
click at [451, 114] on icon at bounding box center [451, 115] width 6 height 6
click at [395, 246] on icon at bounding box center [395, 247] width 5 height 5
click at [469, 246] on icon at bounding box center [468, 248] width 5 height 9
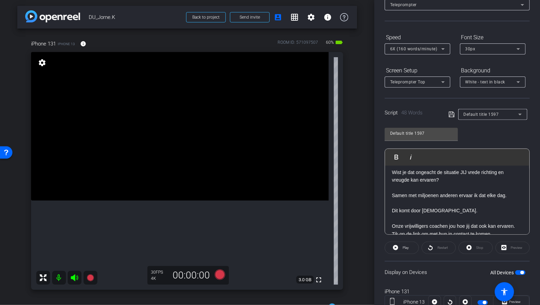
scroll to position [0, 0]
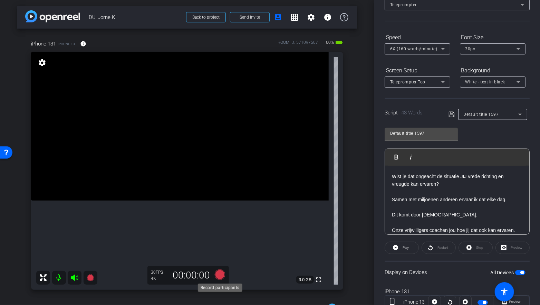
click at [222, 276] on icon at bounding box center [220, 275] width 10 height 10
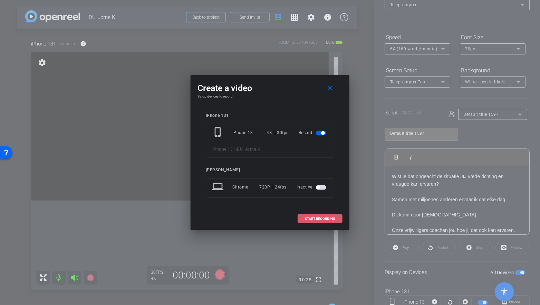
click at [303, 219] on span at bounding box center [320, 219] width 44 height 17
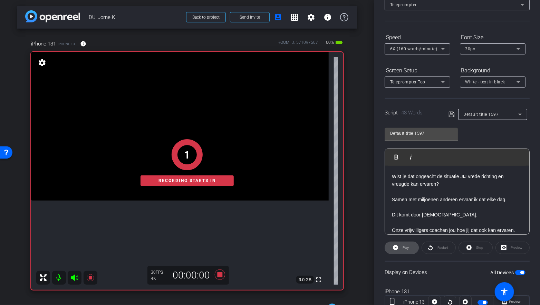
click at [397, 249] on icon at bounding box center [395, 247] width 5 height 5
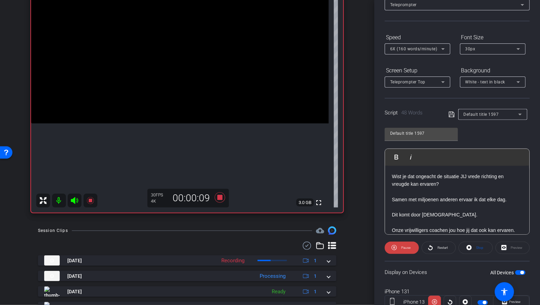
scroll to position [46, 0]
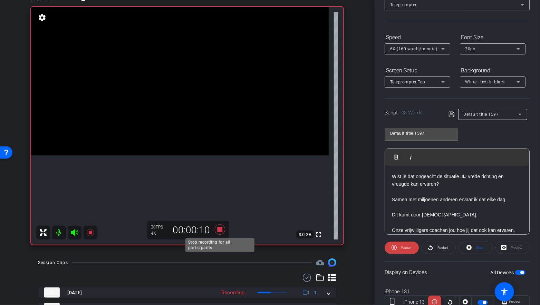
click at [220, 231] on icon at bounding box center [220, 230] width 10 height 10
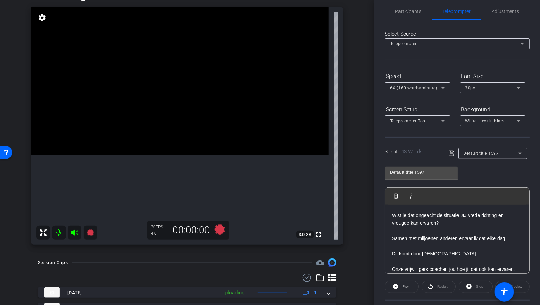
scroll to position [0, 0]
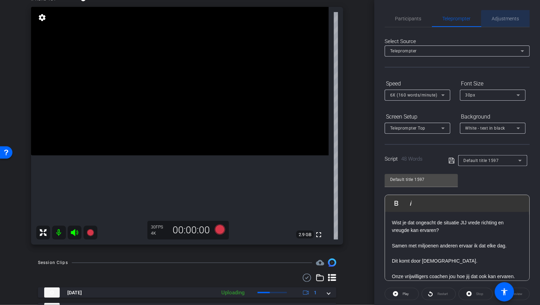
click at [506, 19] on span "Adjustments" at bounding box center [505, 18] width 27 height 5
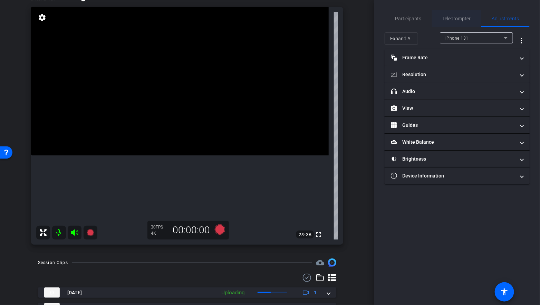
click at [461, 16] on span "Teleprompter" at bounding box center [457, 18] width 28 height 5
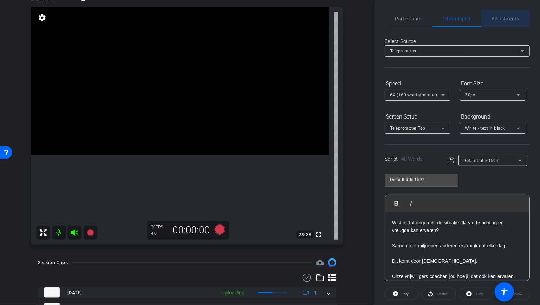
click at [500, 20] on span "Adjustments" at bounding box center [505, 18] width 27 height 5
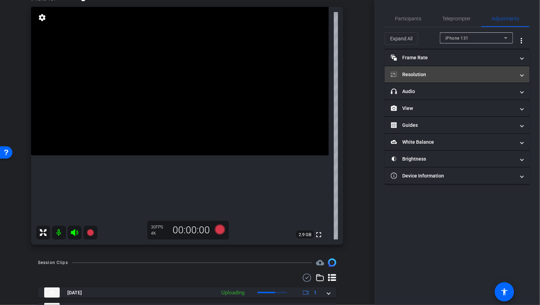
click at [461, 74] on mat-panel-title "Resolution" at bounding box center [453, 74] width 124 height 7
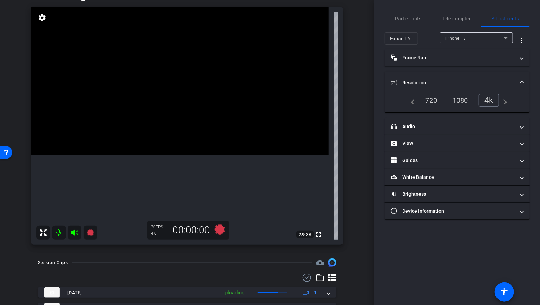
click at [463, 99] on div "1080" at bounding box center [460, 101] width 26 height 12
click at [492, 100] on div "4k" at bounding box center [491, 101] width 18 height 12
click at [468, 98] on div "1080" at bounding box center [460, 101] width 26 height 12
click at [455, 21] on span "Teleprompter" at bounding box center [457, 18] width 28 height 5
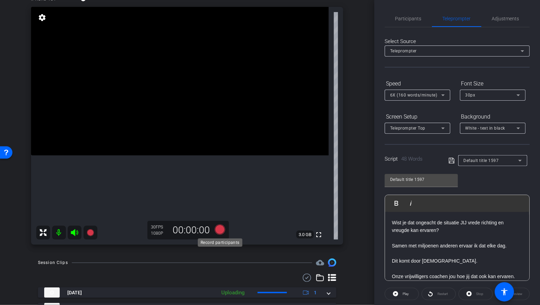
click at [221, 230] on icon at bounding box center [220, 230] width 10 height 10
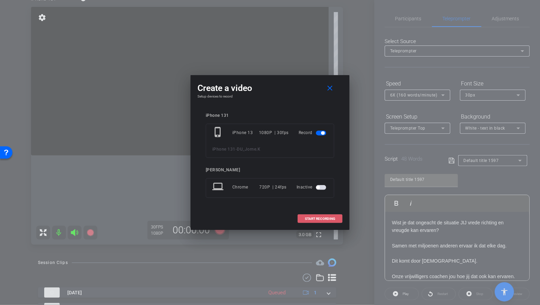
click at [325, 216] on span at bounding box center [320, 219] width 44 height 17
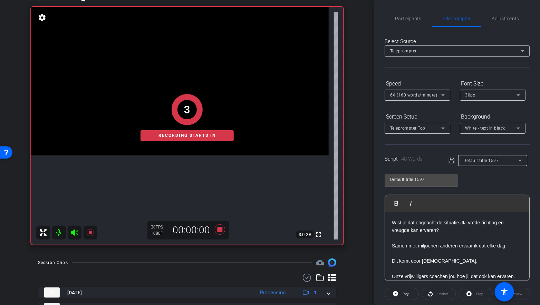
scroll to position [47, 0]
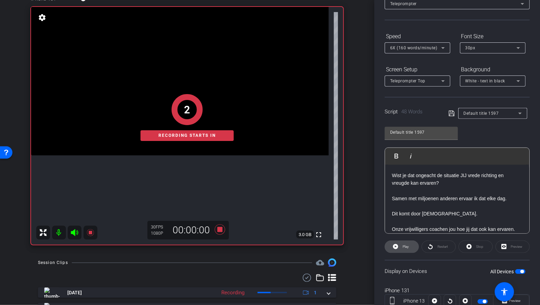
click at [396, 247] on icon at bounding box center [395, 246] width 5 height 5
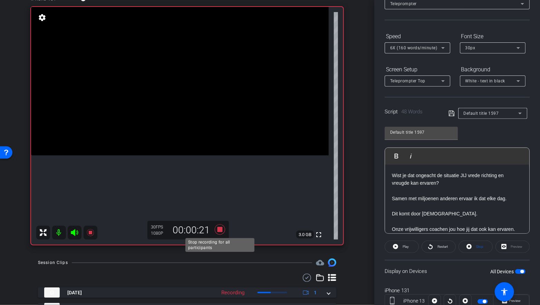
click at [223, 228] on icon at bounding box center [220, 230] width 17 height 12
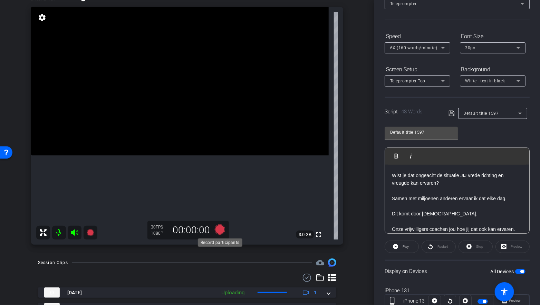
click at [221, 230] on icon at bounding box center [220, 230] width 10 height 10
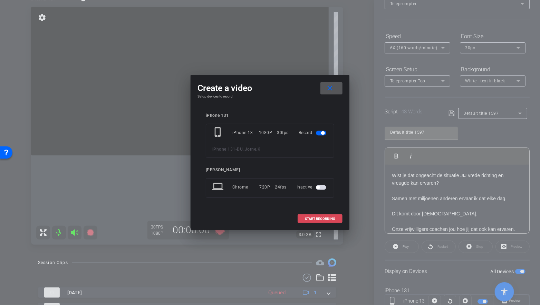
click at [312, 219] on span "START RECORDING" at bounding box center [320, 218] width 30 height 3
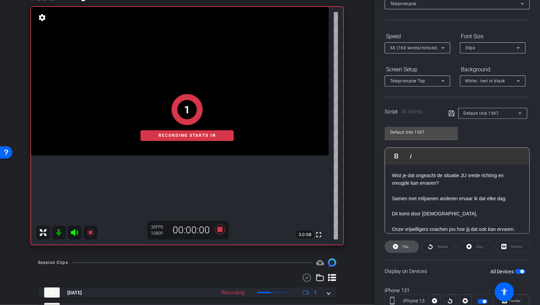
click at [395, 245] on icon at bounding box center [395, 246] width 5 height 5
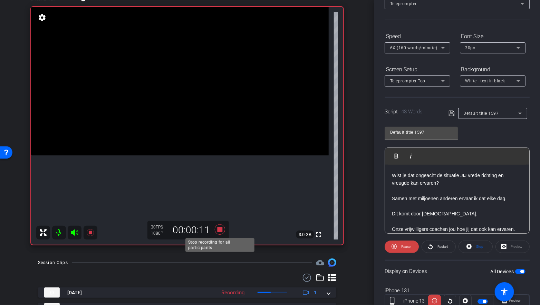
click at [221, 224] on icon at bounding box center [220, 230] width 17 height 12
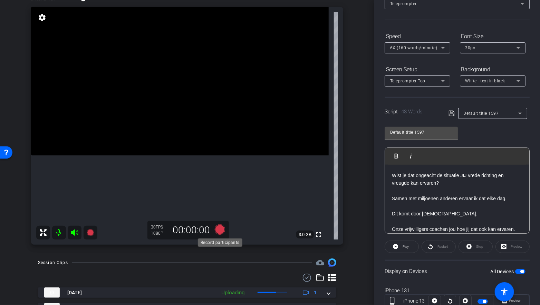
click at [218, 228] on icon at bounding box center [220, 230] width 10 height 10
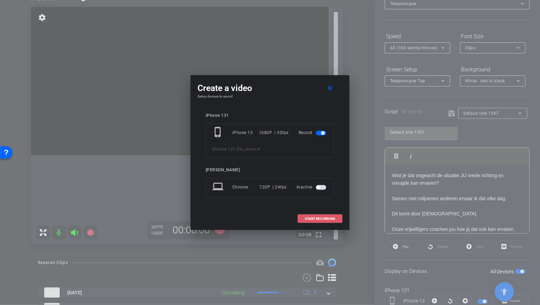
click at [323, 216] on span at bounding box center [320, 219] width 44 height 17
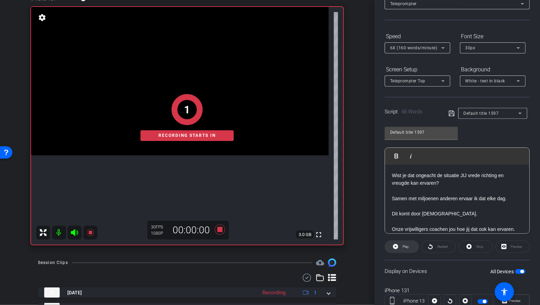
click at [394, 246] on icon at bounding box center [395, 246] width 5 height 5
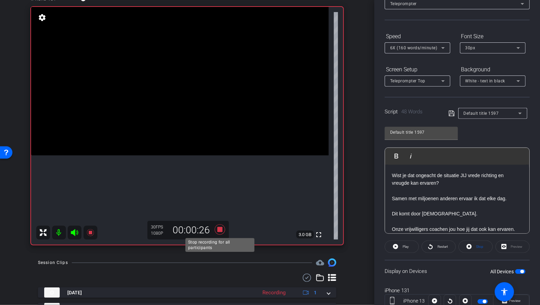
click at [224, 227] on icon at bounding box center [220, 230] width 17 height 12
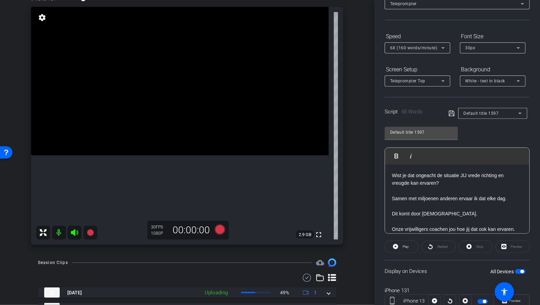
scroll to position [14, 0]
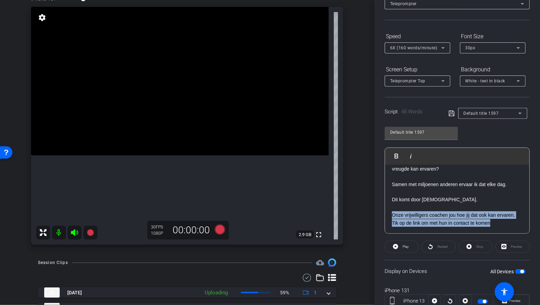
drag, startPoint x: 392, startPoint y: 214, endPoint x: 498, endPoint y: 223, distance: 106.3
click at [498, 223] on p "Onze vrijwilligers coachen jou hoe jij dat ook kan ervaren. Tik op de link om m…" at bounding box center [457, 220] width 130 height 16
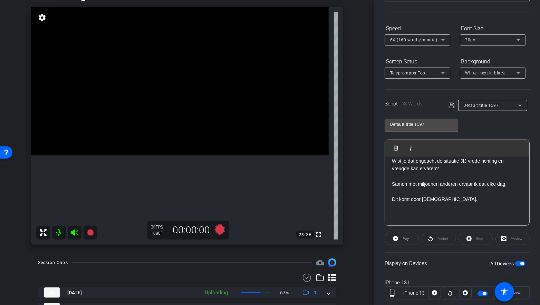
scroll to position [23, 0]
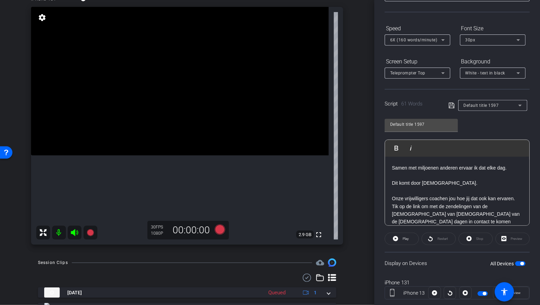
click at [450, 106] on icon at bounding box center [451, 105] width 6 height 8
click at [405, 237] on span "Play" at bounding box center [405, 239] width 6 height 4
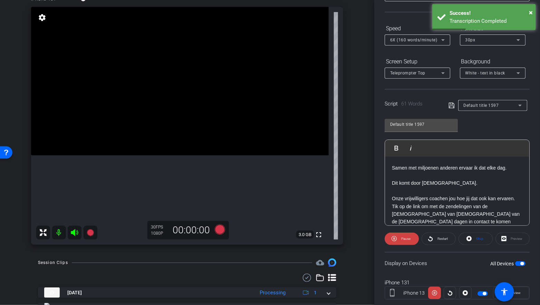
click at [468, 239] on icon at bounding box center [468, 238] width 5 height 5
click at [452, 104] on icon at bounding box center [451, 106] width 6 height 6
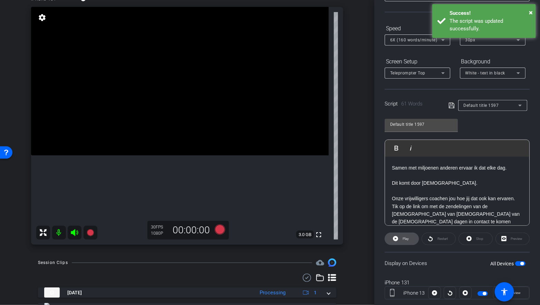
click at [394, 239] on icon at bounding box center [395, 238] width 5 height 5
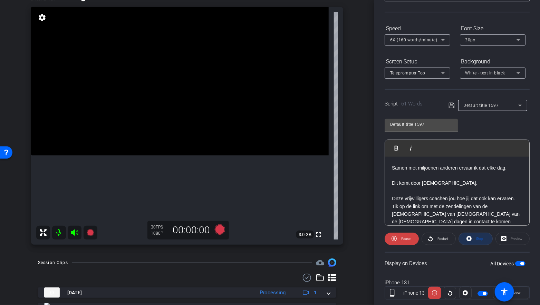
click at [467, 239] on icon at bounding box center [468, 238] width 5 height 5
click at [217, 227] on icon at bounding box center [220, 230] width 10 height 10
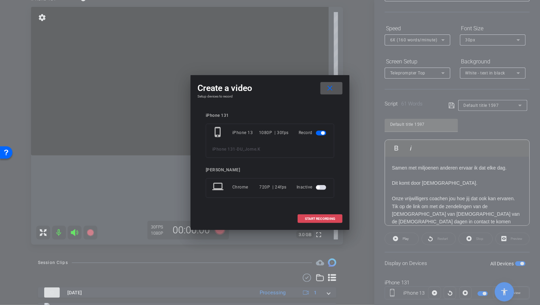
click at [328, 219] on span "START RECORDING" at bounding box center [320, 218] width 30 height 3
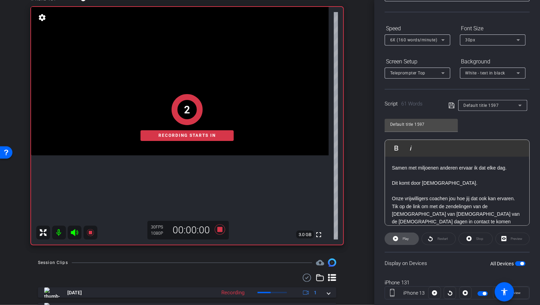
click at [395, 237] on icon at bounding box center [395, 238] width 5 height 5
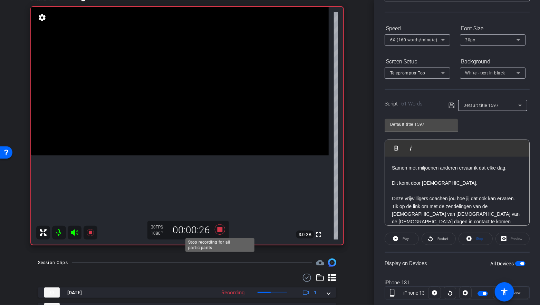
click at [222, 225] on icon at bounding box center [220, 230] width 17 height 12
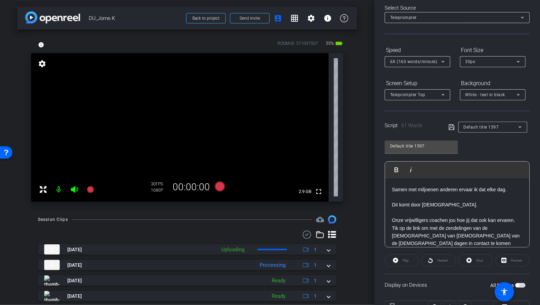
scroll to position [55, 0]
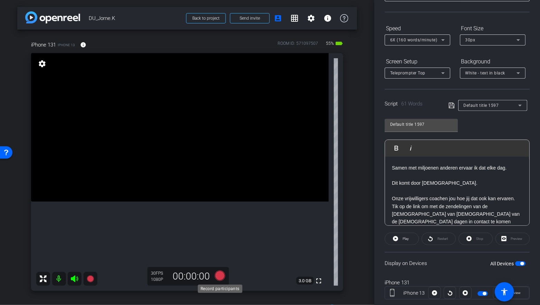
click at [219, 277] on icon at bounding box center [220, 276] width 10 height 10
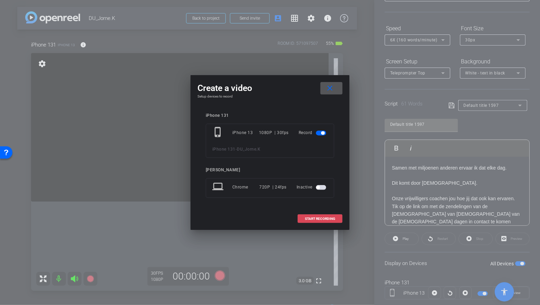
click at [309, 221] on span at bounding box center [320, 219] width 44 height 17
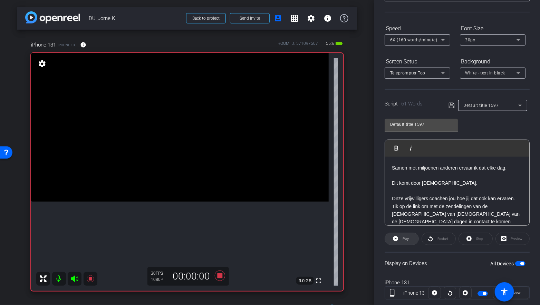
click at [396, 238] on icon at bounding box center [395, 239] width 5 height 9
click at [219, 275] on icon at bounding box center [220, 276] width 10 height 10
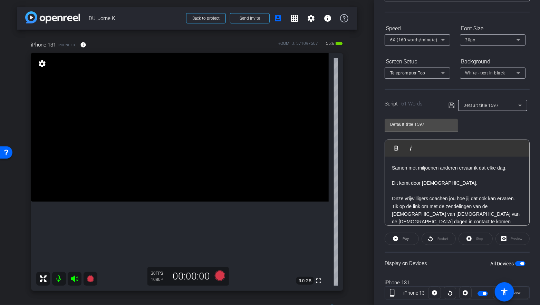
click at [457, 193] on p at bounding box center [457, 191] width 130 height 8
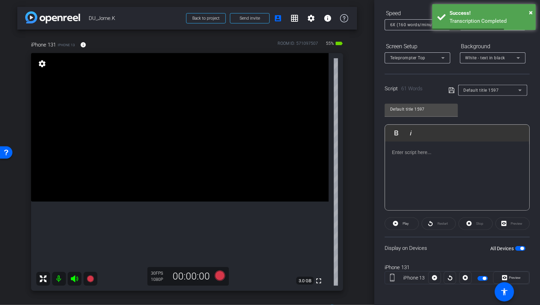
scroll to position [15, 0]
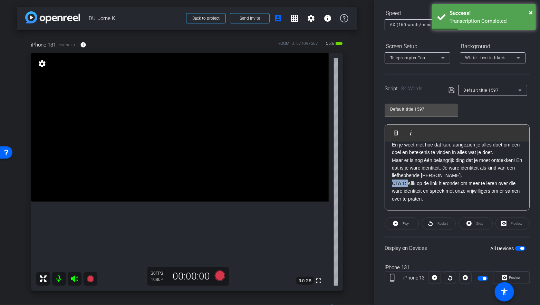
drag, startPoint x: 407, startPoint y: 183, endPoint x: 388, endPoint y: 182, distance: 19.3
click at [388, 182] on div "Voelt het alsof je richting mist in je leven? En je weet niet hoe dat kan, aang…" at bounding box center [457, 172] width 144 height 91
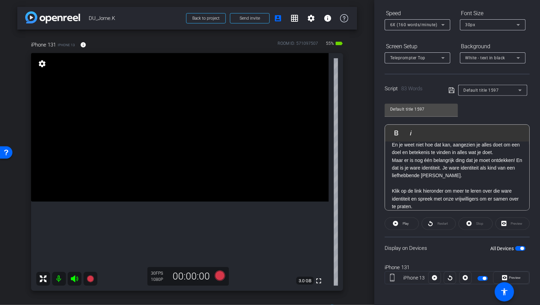
scroll to position [9, 0]
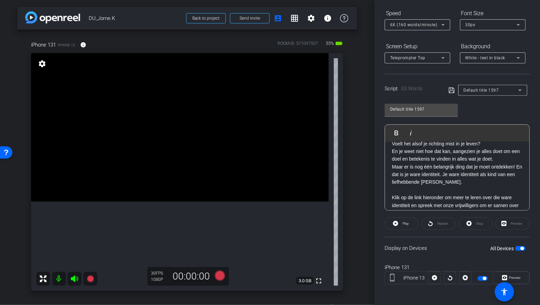
click at [501, 158] on p "En je weet niet hoe dat kan, aangezien je alles doet om een doel en betekenis t…" at bounding box center [457, 156] width 130 height 16
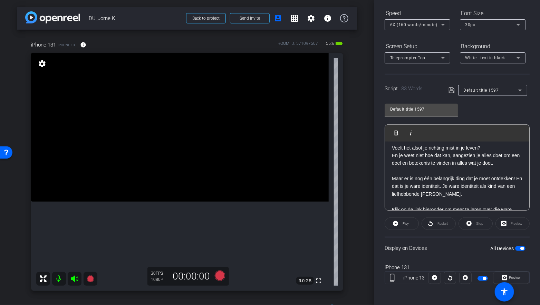
scroll to position [4, 0]
click at [517, 177] on p "Maar er is nog één belangrijk ding dat je moet ontdekken! En dat is je ware ide…" at bounding box center [457, 186] width 130 height 23
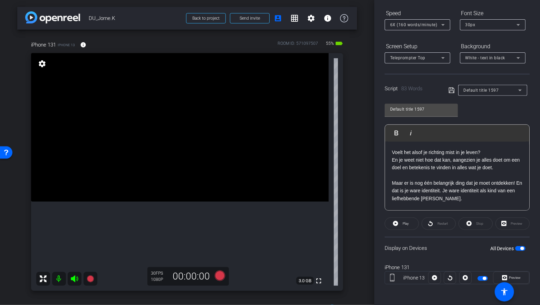
click at [482, 153] on p "Voelt het alsof je richting mist in je leven?" at bounding box center [457, 153] width 130 height 8
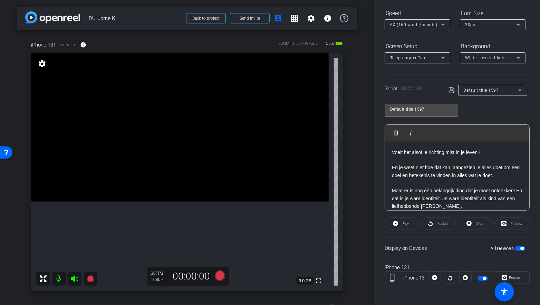
scroll to position [20, 0]
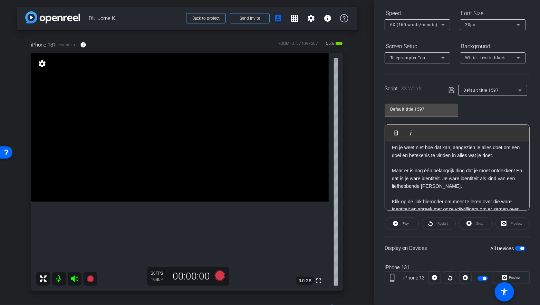
click at [392, 176] on p "Maar er is nog één belangrijk ding dat je moet ontdekken! En dat is je ware ide…" at bounding box center [457, 178] width 130 height 23
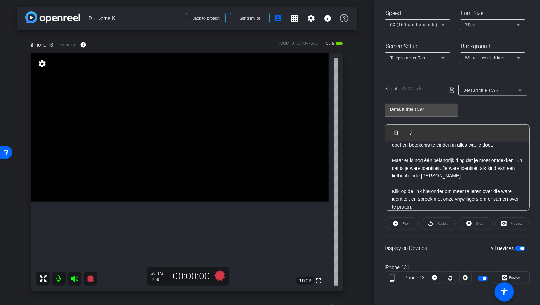
scroll to position [45, 0]
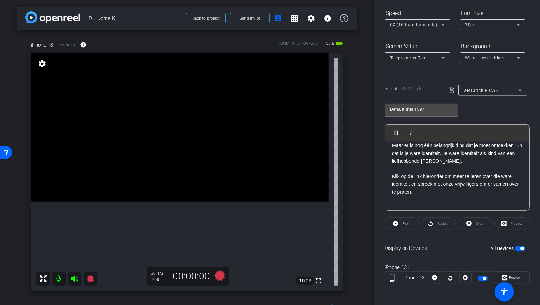
click at [447, 92] on div "Script 83 Words Default title 1597" at bounding box center [457, 85] width 145 height 22
click at [448, 92] on div "Script 83 Words Default title 1597" at bounding box center [457, 85] width 145 height 22
click at [450, 92] on icon at bounding box center [451, 90] width 6 height 8
click at [400, 223] on span at bounding box center [401, 224] width 33 height 17
click at [476, 224] on span "Stop" at bounding box center [479, 224] width 7 height 4
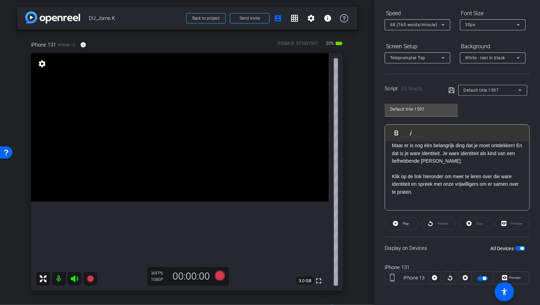
click at [452, 91] on icon at bounding box center [451, 90] width 6 height 8
click at [399, 225] on span at bounding box center [401, 224] width 33 height 17
click at [474, 227] on span at bounding box center [475, 224] width 33 height 17
click at [395, 205] on div "Voelt het alsof je richting mist in je leven? En je weet niet hoe dat kan, aang…" at bounding box center [457, 154] width 144 height 114
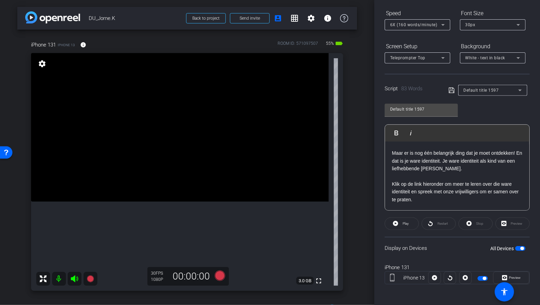
scroll to position [37, 0]
click at [218, 277] on icon at bounding box center [220, 276] width 10 height 10
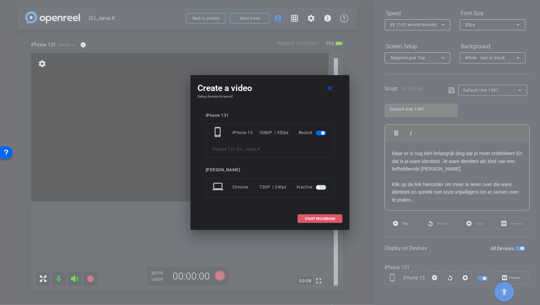
click at [312, 219] on span "START RECORDING" at bounding box center [320, 218] width 30 height 3
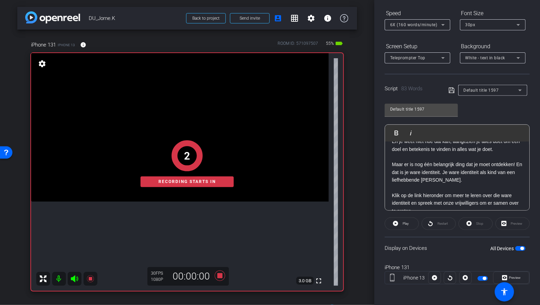
scroll to position [23, 0]
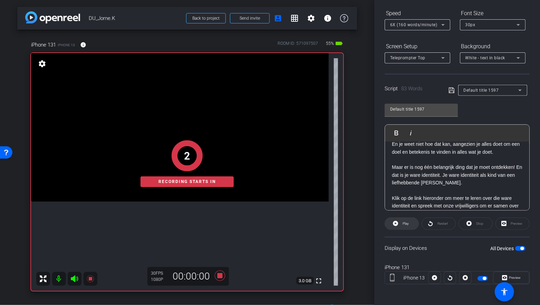
click at [392, 224] on span at bounding box center [401, 224] width 33 height 17
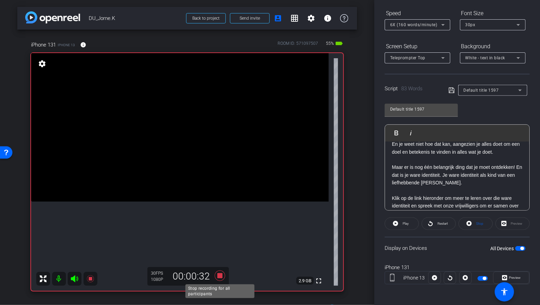
click at [216, 276] on icon at bounding box center [220, 276] width 17 height 12
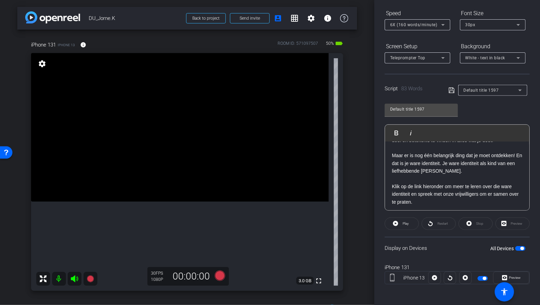
scroll to position [37, 0]
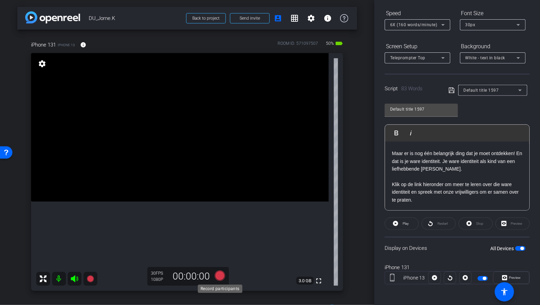
click at [222, 276] on icon at bounding box center [220, 276] width 10 height 10
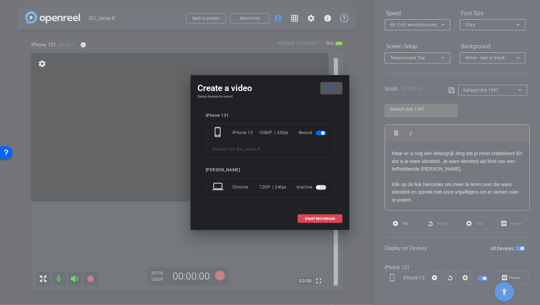
click at [314, 221] on span at bounding box center [320, 219] width 44 height 17
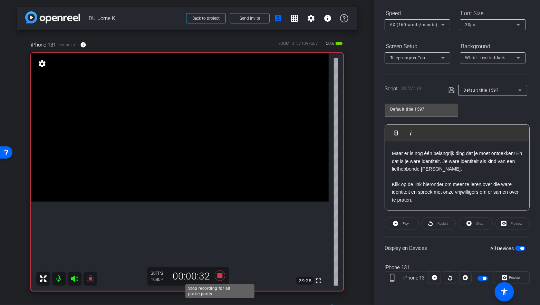
click at [219, 274] on icon at bounding box center [220, 276] width 10 height 10
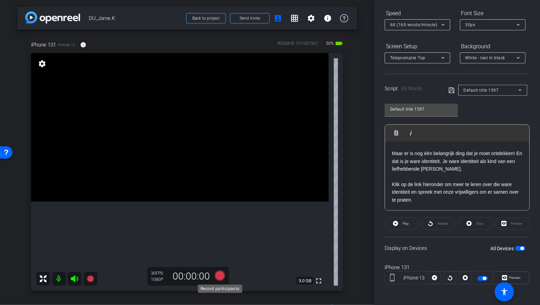
click at [223, 275] on icon at bounding box center [220, 276] width 10 height 10
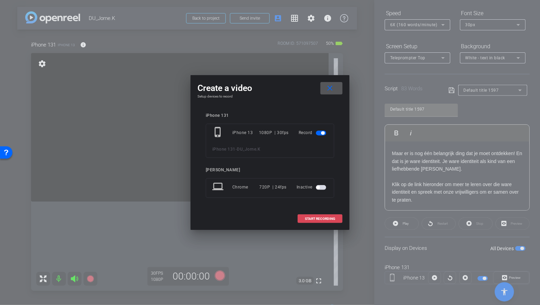
click at [338, 214] on span at bounding box center [320, 219] width 44 height 17
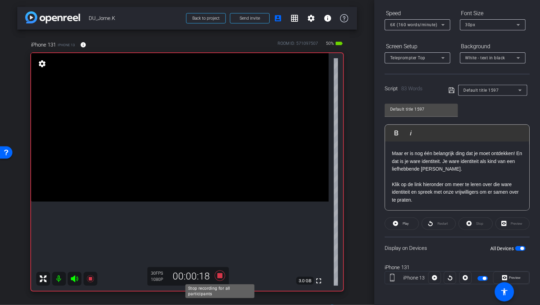
click at [218, 276] on icon at bounding box center [220, 276] width 10 height 10
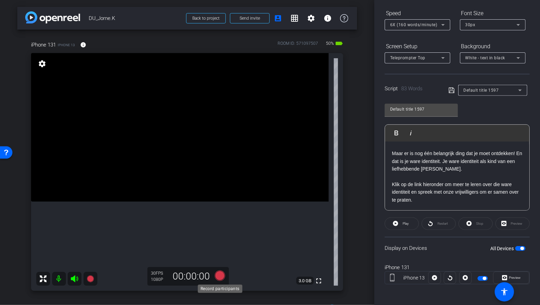
click at [220, 276] on icon at bounding box center [220, 276] width 10 height 10
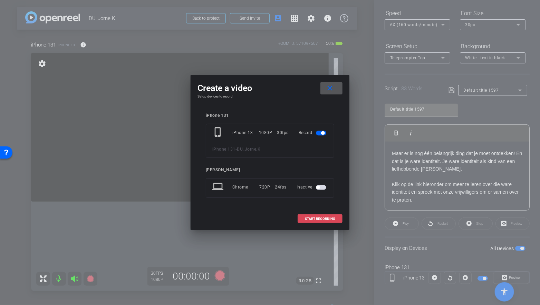
click at [315, 220] on span "START RECORDING" at bounding box center [320, 218] width 30 height 3
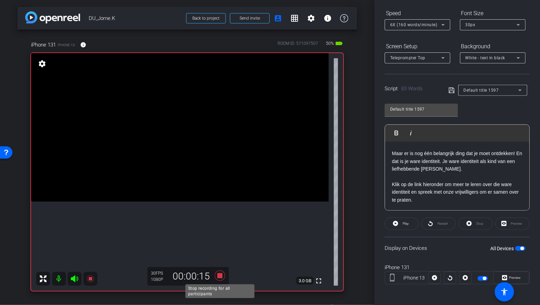
click at [220, 276] on icon at bounding box center [220, 276] width 10 height 10
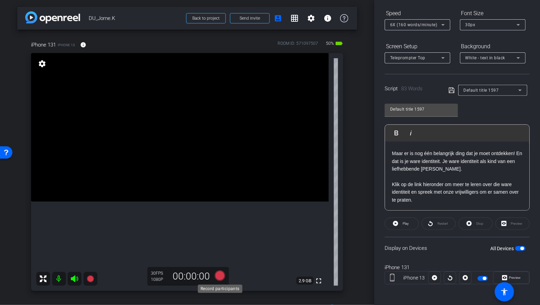
click at [224, 272] on icon at bounding box center [220, 276] width 17 height 12
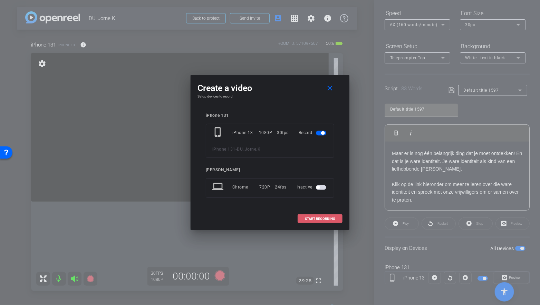
click at [313, 220] on span "START RECORDING" at bounding box center [320, 218] width 30 height 3
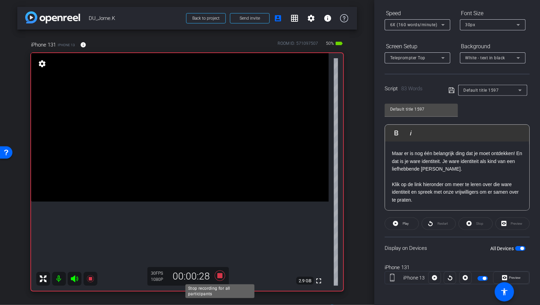
click at [220, 276] on icon at bounding box center [220, 276] width 10 height 10
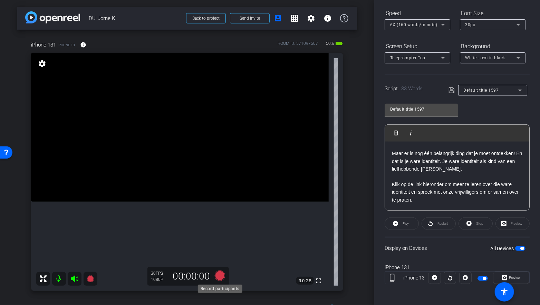
click at [221, 275] on icon at bounding box center [220, 276] width 10 height 10
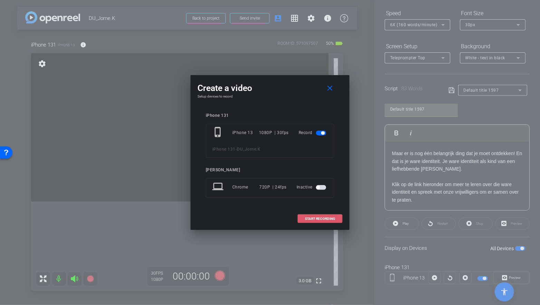
click at [311, 217] on span "START RECORDING" at bounding box center [320, 218] width 30 height 3
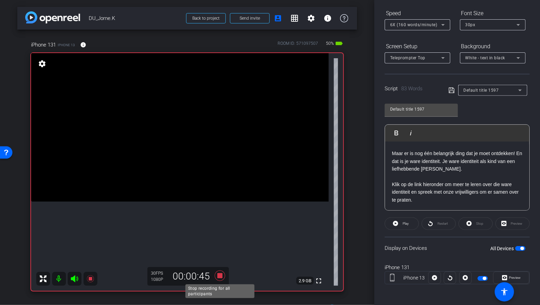
click at [222, 275] on icon at bounding box center [220, 276] width 10 height 10
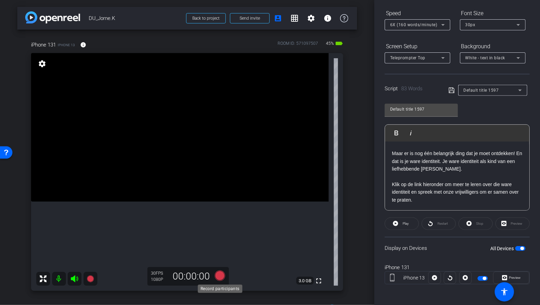
click at [220, 275] on icon at bounding box center [220, 276] width 10 height 10
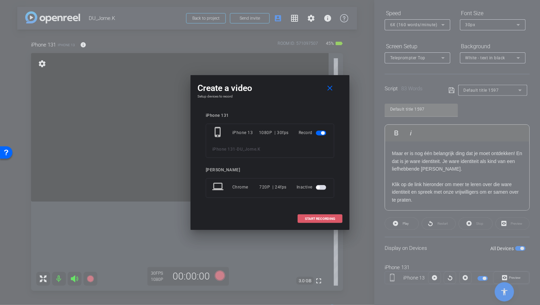
click at [311, 217] on span "START RECORDING" at bounding box center [320, 218] width 30 height 3
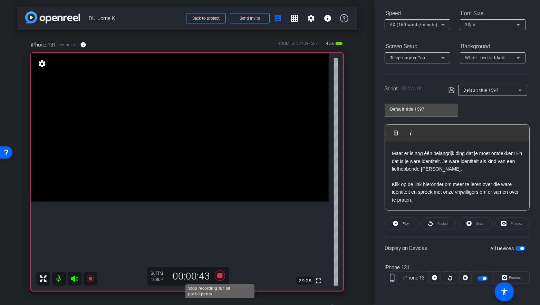
click at [220, 273] on icon at bounding box center [220, 276] width 17 height 12
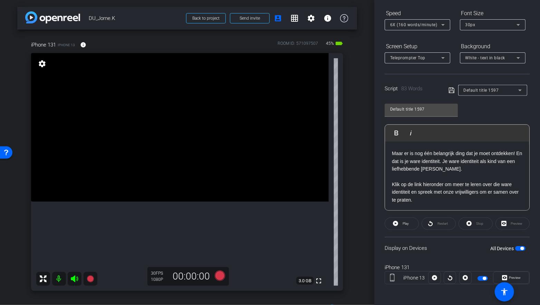
click at [415, 158] on p "Maar er is nog één belangrijk ding dat je moet ontdekken! En dat is je ware ide…" at bounding box center [457, 161] width 130 height 23
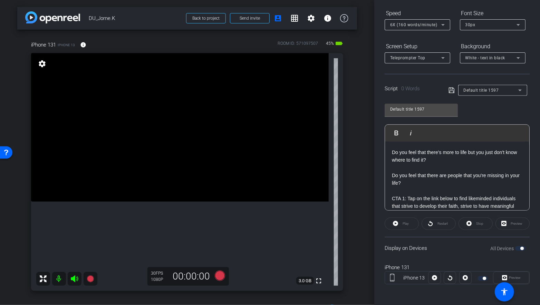
scroll to position [15, 0]
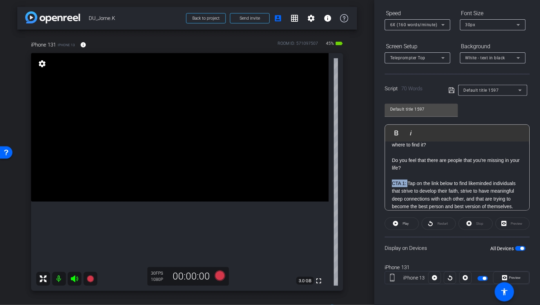
drag, startPoint x: 408, startPoint y: 180, endPoint x: 385, endPoint y: 179, distance: 22.8
click at [385, 179] on div "Do you feel that there's more to life but you just don't know where to find it?…" at bounding box center [457, 172] width 144 height 91
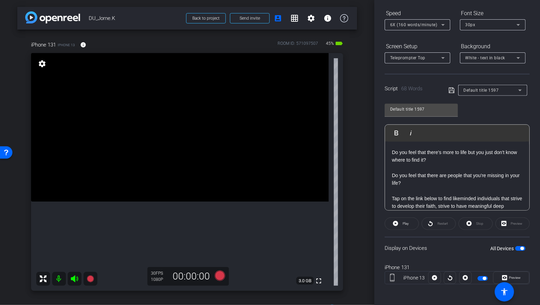
click at [451, 88] on icon at bounding box center [451, 90] width 6 height 8
click at [401, 221] on span "Play" at bounding box center [405, 224] width 8 height 10
click at [469, 222] on icon at bounding box center [468, 224] width 5 height 9
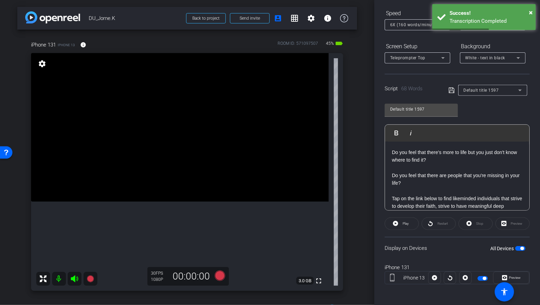
click at [451, 88] on icon at bounding box center [451, 90] width 6 height 8
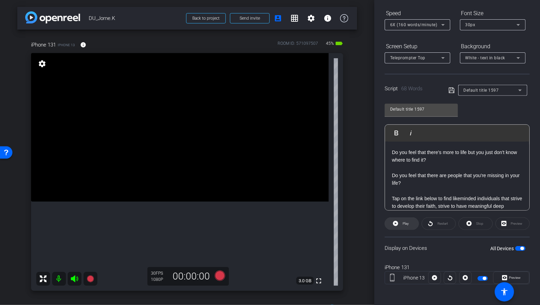
click at [394, 224] on icon at bounding box center [395, 223] width 5 height 5
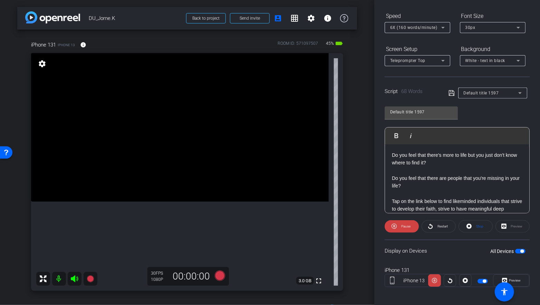
scroll to position [70, 0]
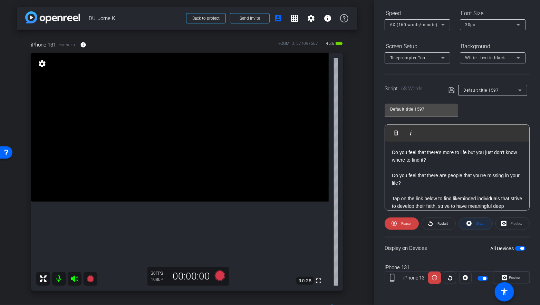
click at [470, 223] on icon at bounding box center [468, 224] width 5 height 9
click at [406, 150] on p "Do you feel that there's more to life but you just don't know where to find it?" at bounding box center [457, 157] width 130 height 16
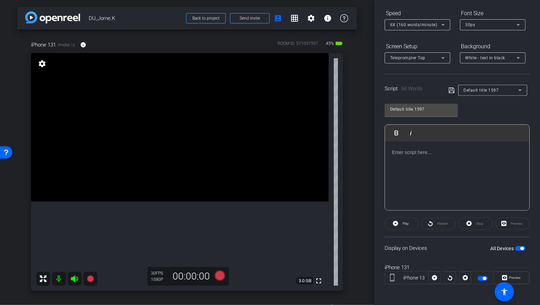
scroll to position [7, 0]
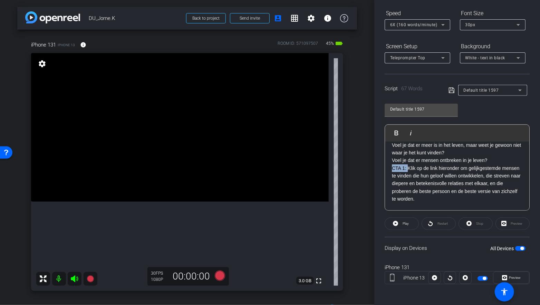
drag, startPoint x: 408, startPoint y: 166, endPoint x: 368, endPoint y: 163, distance: 39.5
click at [368, 166] on div "arrow_back DU_Jorne.K Back to project Send invite account_box grid_on settings …" at bounding box center [270, 152] width 540 height 305
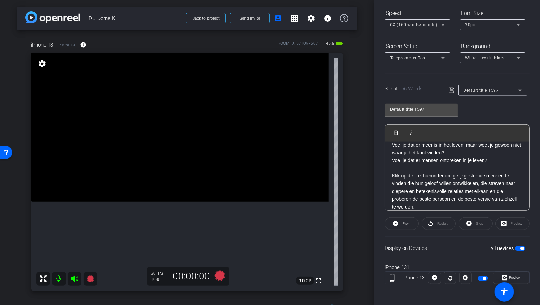
scroll to position [0, 0]
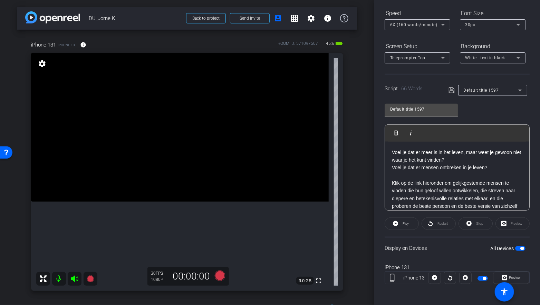
click at [450, 159] on p "Voel je dat er meer is in het leven, maar weet je gewoon niet waar je het kunt …" at bounding box center [457, 157] width 130 height 16
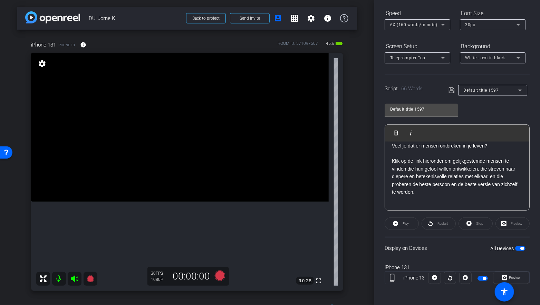
click at [426, 201] on p at bounding box center [457, 200] width 130 height 8
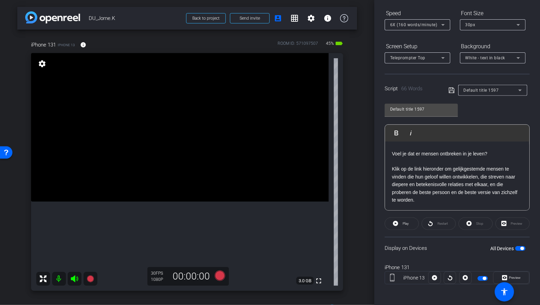
click at [447, 88] on div "Script 66 Words Default title 1597" at bounding box center [457, 85] width 145 height 22
click at [450, 89] on icon at bounding box center [451, 90] width 6 height 8
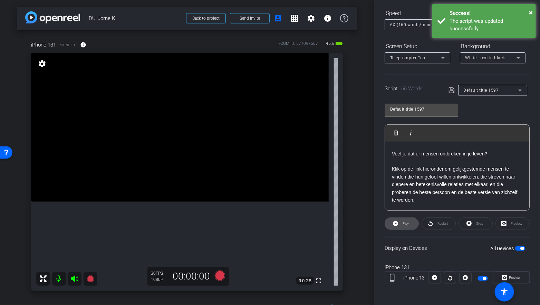
click at [403, 223] on span "Play" at bounding box center [405, 224] width 6 height 4
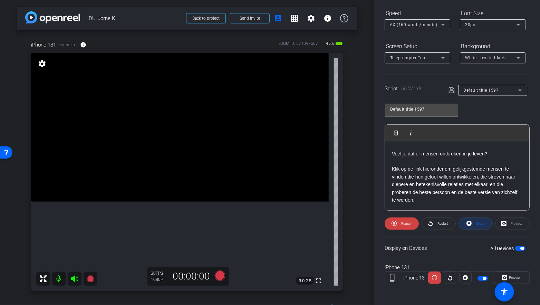
click at [471, 221] on icon at bounding box center [468, 224] width 5 height 9
click at [449, 87] on icon at bounding box center [451, 90] width 6 height 8
click at [395, 224] on icon at bounding box center [395, 223] width 5 height 5
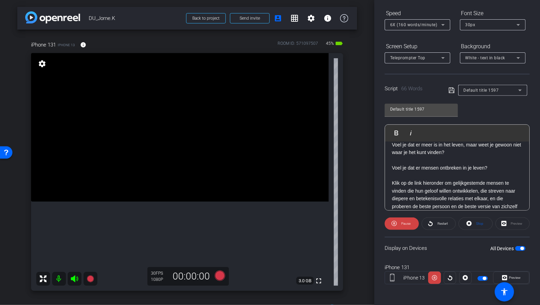
scroll to position [0, 0]
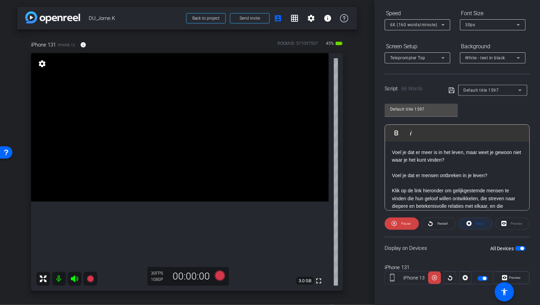
click at [470, 228] on span at bounding box center [475, 224] width 33 height 17
click at [222, 275] on icon at bounding box center [220, 276] width 10 height 10
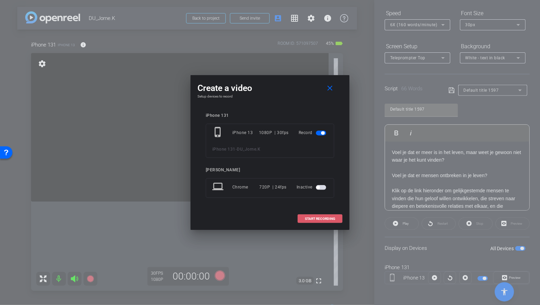
click at [312, 220] on span "START RECORDING" at bounding box center [320, 218] width 30 height 3
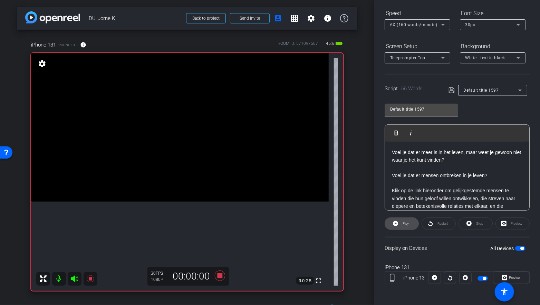
click at [398, 224] on icon at bounding box center [395, 224] width 5 height 9
click at [218, 276] on icon at bounding box center [220, 276] width 10 height 10
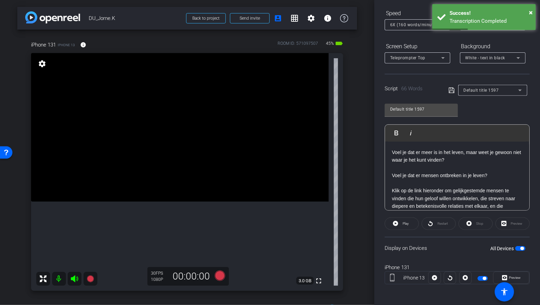
scroll to position [22, 0]
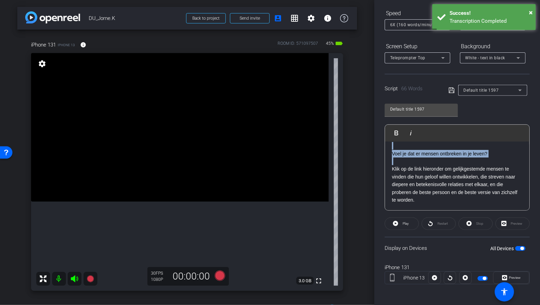
drag, startPoint x: 392, startPoint y: 169, endPoint x: 450, endPoint y: 211, distance: 71.2
click at [450, 212] on openreel-capture-teleprompter "Speed 6X (160 words/minute) Font Size 30px Screen Setup Teleprompter Top Backgr…" at bounding box center [457, 152] width 145 height 289
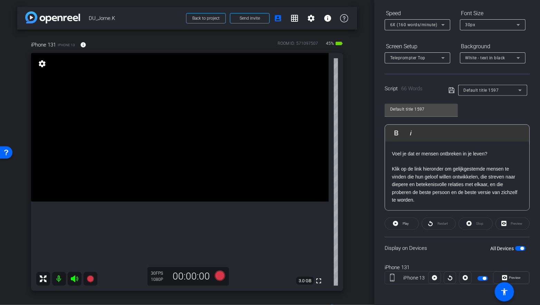
click at [412, 200] on p "Klik op de link hieronder om gelijkgestemde mensen te vinden die hun geloof wil…" at bounding box center [457, 184] width 130 height 39
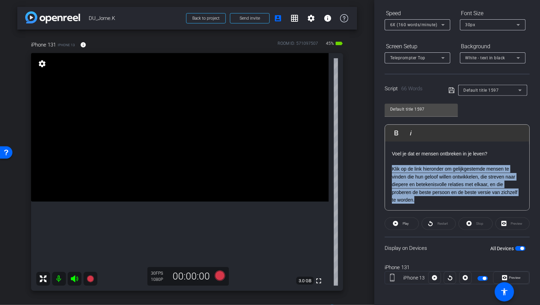
drag, startPoint x: 418, startPoint y: 200, endPoint x: 390, endPoint y: 167, distance: 42.6
click at [391, 167] on div "Voel je dat er meer is in het leven, maar weet je gewoon niet waar je het kunt …" at bounding box center [457, 165] width 144 height 91
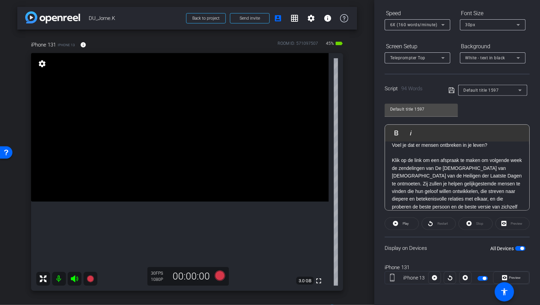
scroll to position [0, 0]
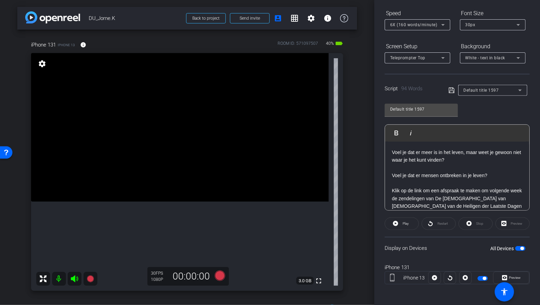
click at [450, 91] on icon at bounding box center [451, 90] width 6 height 8
click at [398, 221] on icon at bounding box center [395, 224] width 5 height 9
click at [468, 223] on icon at bounding box center [468, 224] width 5 height 9
click at [451, 90] on icon at bounding box center [451, 91] width 6 height 6
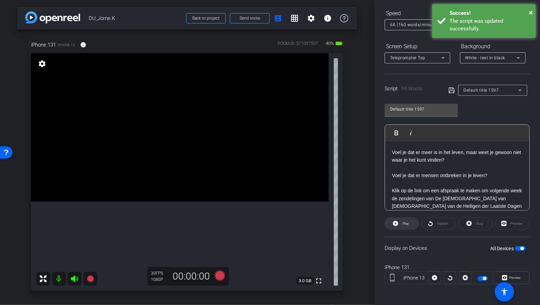
click at [395, 223] on icon at bounding box center [395, 224] width 5 height 9
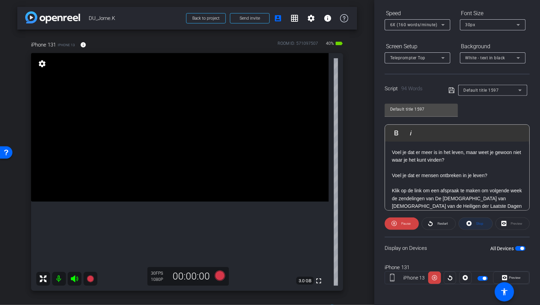
click at [469, 224] on icon at bounding box center [468, 223] width 5 height 5
click at [221, 273] on icon at bounding box center [220, 276] width 10 height 10
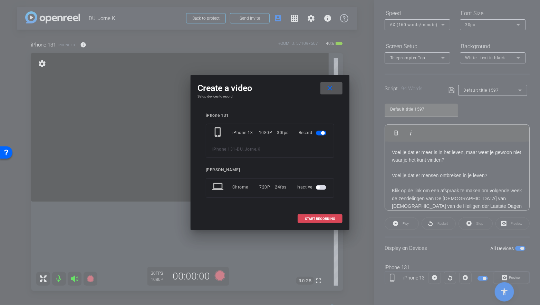
click at [323, 218] on span "START RECORDING" at bounding box center [320, 218] width 30 height 3
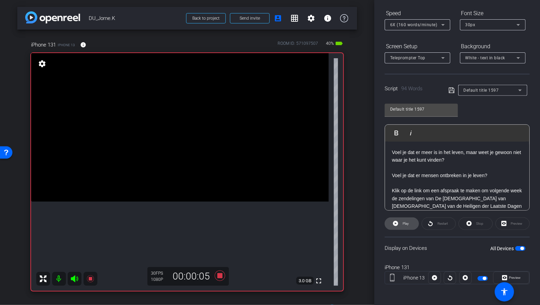
click at [398, 220] on span at bounding box center [401, 224] width 33 height 17
click at [221, 275] on icon at bounding box center [220, 276] width 10 height 10
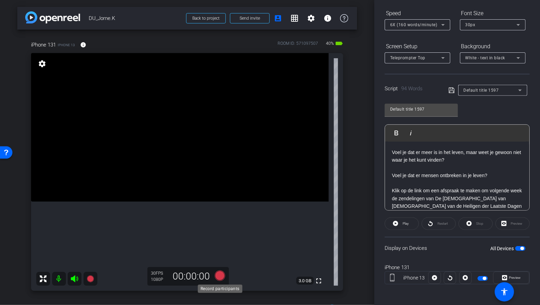
click at [222, 275] on icon at bounding box center [220, 276] width 10 height 10
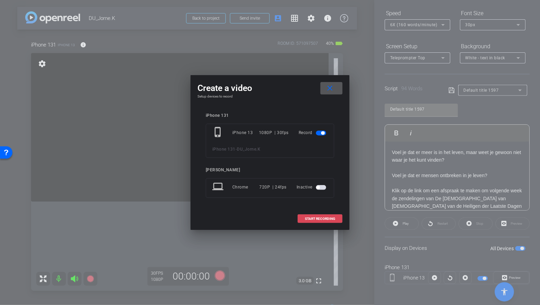
click at [325, 219] on span "START RECORDING" at bounding box center [320, 218] width 30 height 3
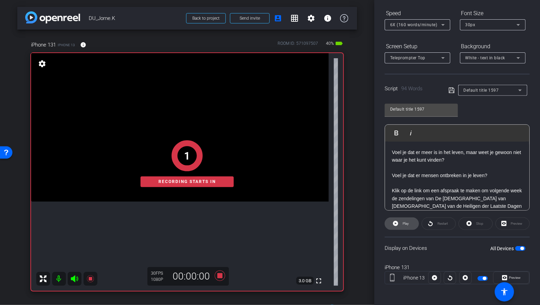
click at [394, 224] on icon at bounding box center [395, 223] width 5 height 5
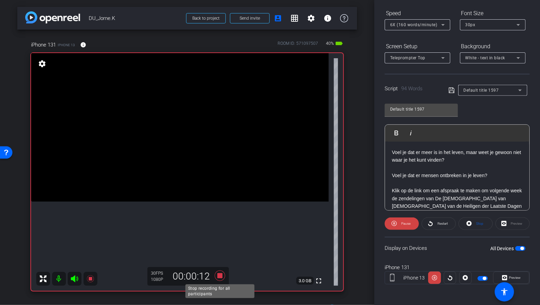
click at [220, 276] on icon at bounding box center [220, 276] width 10 height 10
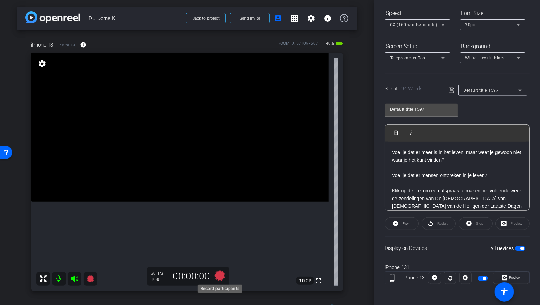
click at [220, 275] on icon at bounding box center [220, 276] width 10 height 10
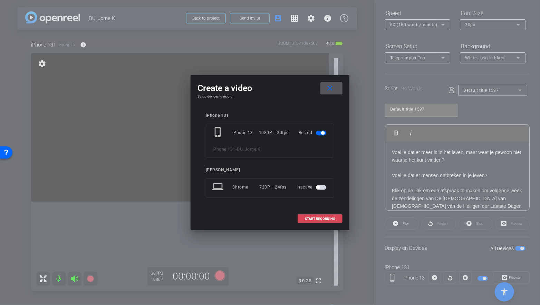
click at [325, 219] on span "START RECORDING" at bounding box center [320, 218] width 30 height 3
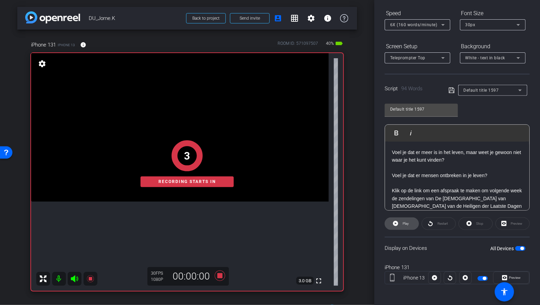
click at [398, 223] on span at bounding box center [401, 224] width 33 height 17
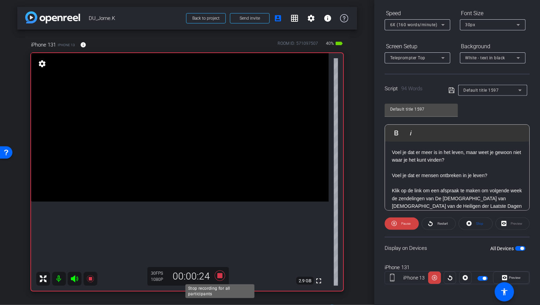
click at [219, 278] on icon at bounding box center [220, 276] width 17 height 12
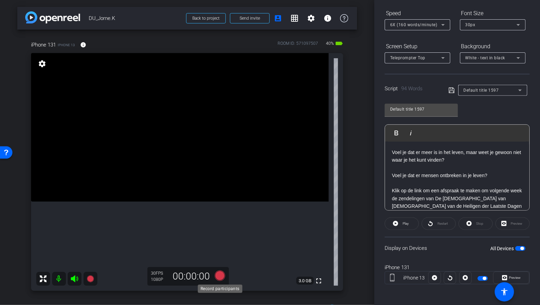
click at [222, 277] on icon at bounding box center [220, 276] width 10 height 10
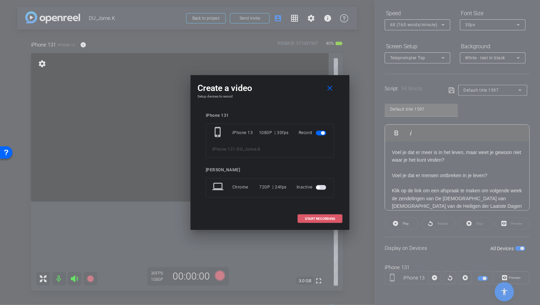
click at [309, 221] on span at bounding box center [320, 219] width 44 height 17
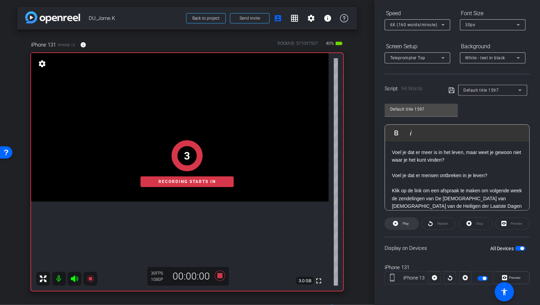
click at [400, 224] on span at bounding box center [401, 224] width 33 height 17
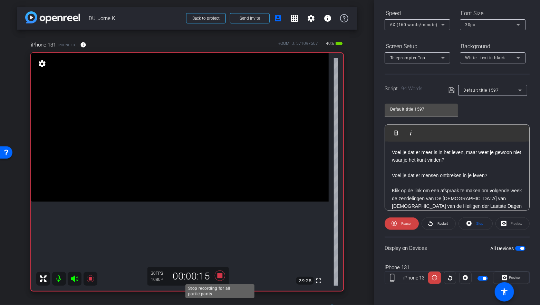
click at [222, 272] on icon at bounding box center [220, 276] width 17 height 12
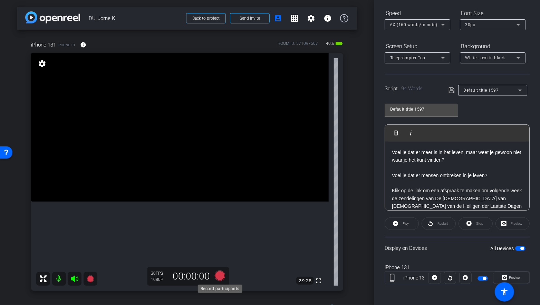
click at [220, 275] on icon at bounding box center [220, 276] width 10 height 10
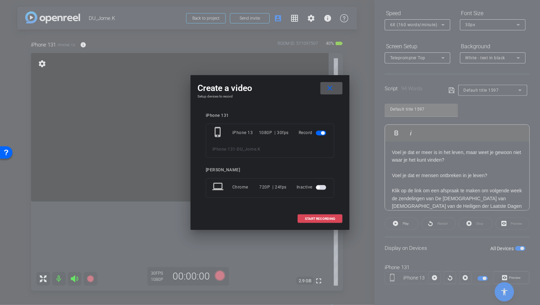
click at [314, 218] on span "START RECORDING" at bounding box center [320, 218] width 30 height 3
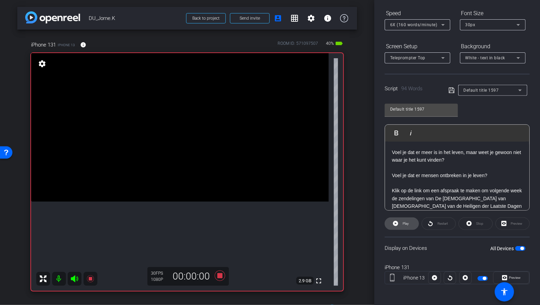
click at [398, 222] on span at bounding box center [401, 224] width 33 height 17
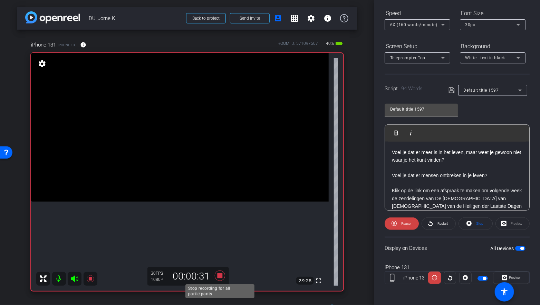
click at [222, 272] on icon at bounding box center [220, 276] width 17 height 12
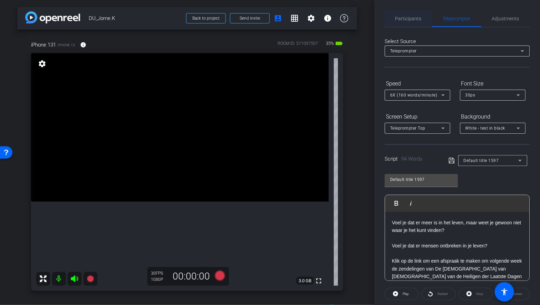
click at [401, 21] on span "Participants" at bounding box center [408, 18] width 26 height 5
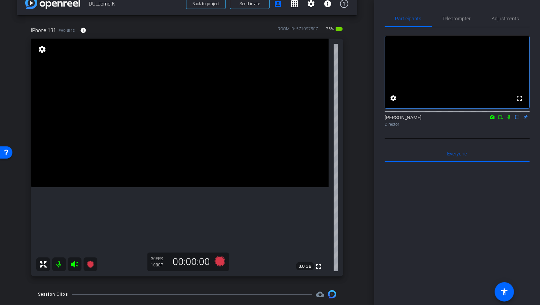
scroll to position [19, 0]
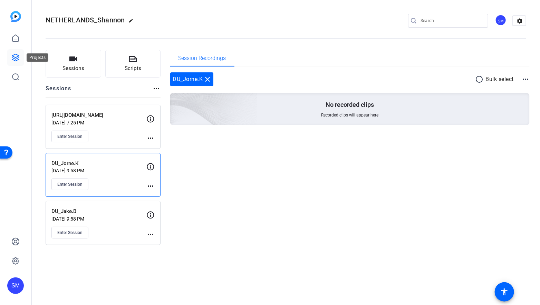
click at [14, 55] on icon at bounding box center [15, 57] width 7 height 7
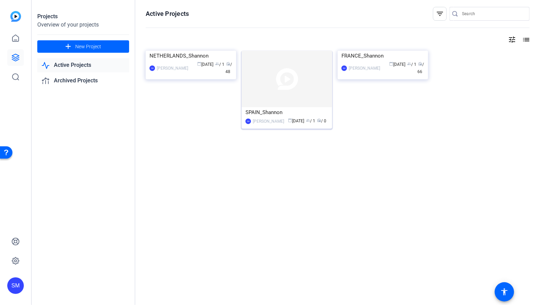
click at [266, 124] on div "[PERSON_NAME]" at bounding box center [268, 121] width 31 height 7
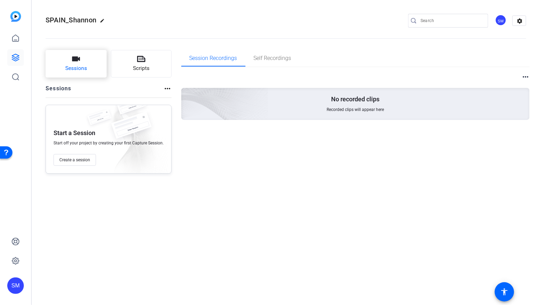
click at [72, 63] on icon "button" at bounding box center [76, 59] width 8 height 8
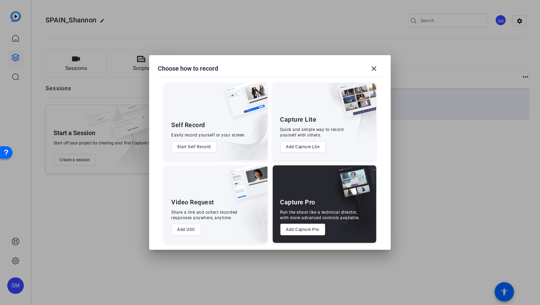
click at [303, 226] on button "Add Capture Pro" at bounding box center [302, 230] width 45 height 12
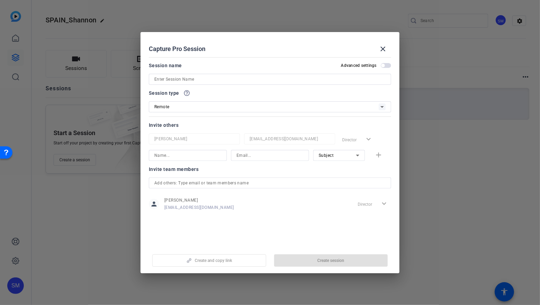
click at [196, 78] on input at bounding box center [269, 79] width 231 height 8
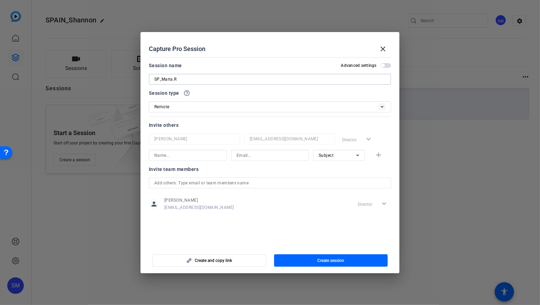
type input "SP_Maria.R"
click at [385, 65] on span "button" at bounding box center [386, 65] width 10 height 5
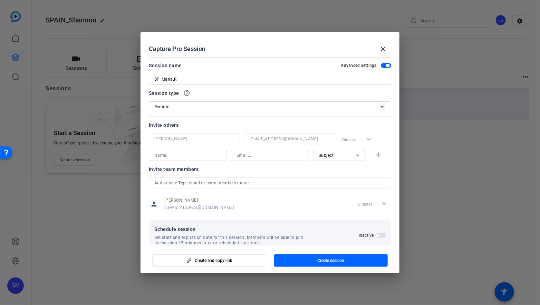
scroll to position [13, 0]
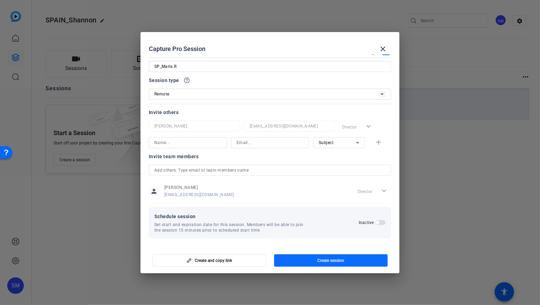
click at [318, 263] on span "Create session" at bounding box center [330, 261] width 27 height 6
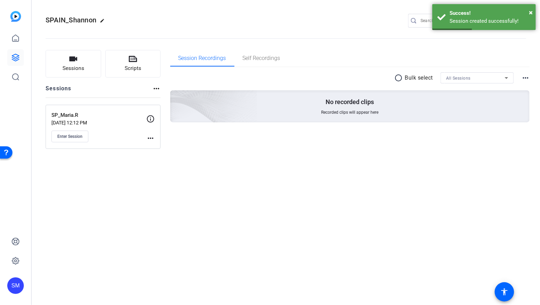
click at [152, 139] on mat-icon "more_horiz" at bounding box center [150, 138] width 8 height 8
click at [137, 132] on div at bounding box center [270, 152] width 540 height 305
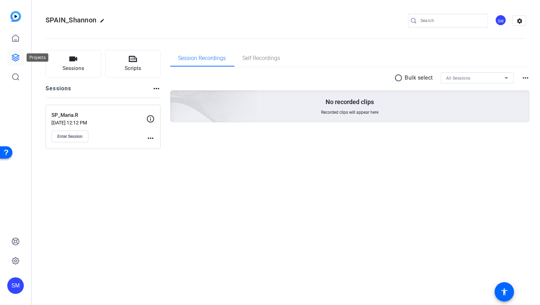
click at [17, 54] on icon at bounding box center [15, 58] width 8 height 8
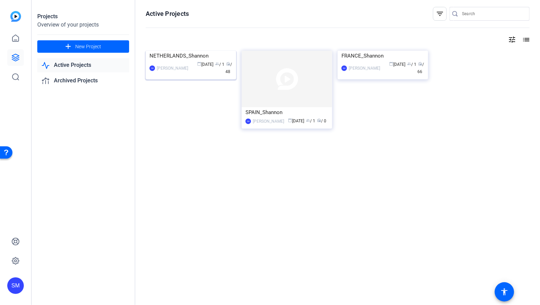
click at [182, 61] on div "NETHERLANDS_Shannon" at bounding box center [190, 56] width 83 height 10
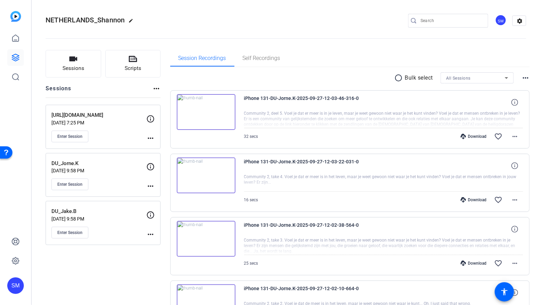
click at [114, 184] on div "Enter Session" at bounding box center [98, 185] width 95 height 12
